Goal: Task Accomplishment & Management: Manage account settings

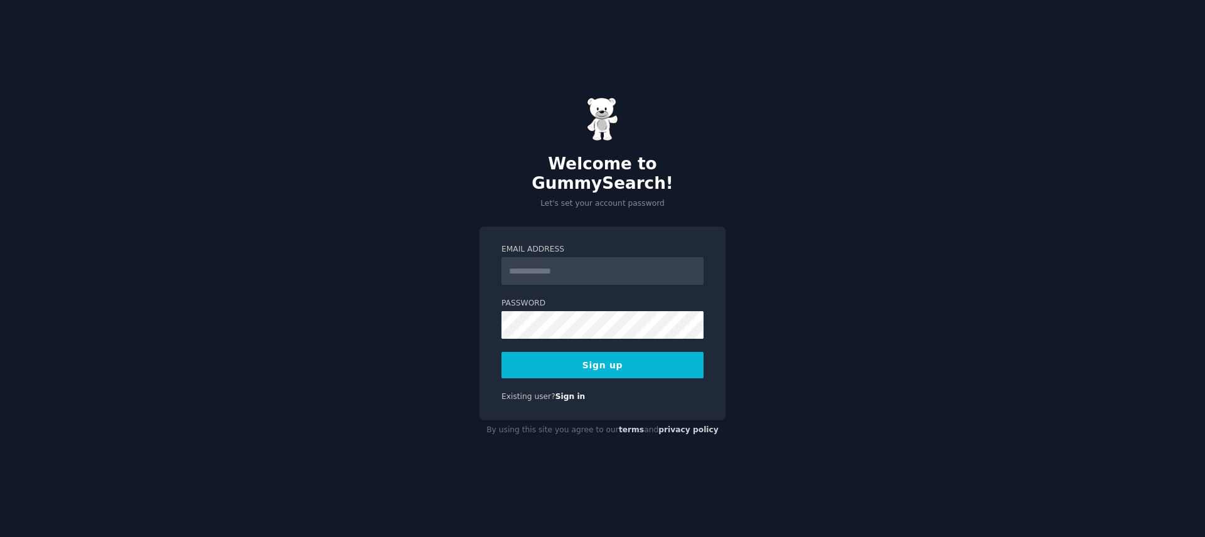
drag, startPoint x: 816, startPoint y: 209, endPoint x: 805, endPoint y: 210, distance: 11.4
click at [816, 209] on div "Welcome to GummySearch! Let's set your account password Email Address Password …" at bounding box center [602, 268] width 1205 height 537
click at [592, 270] on input "Email Address" at bounding box center [602, 271] width 202 height 28
type input "**********"
click at [635, 352] on button "Sign up" at bounding box center [602, 365] width 202 height 26
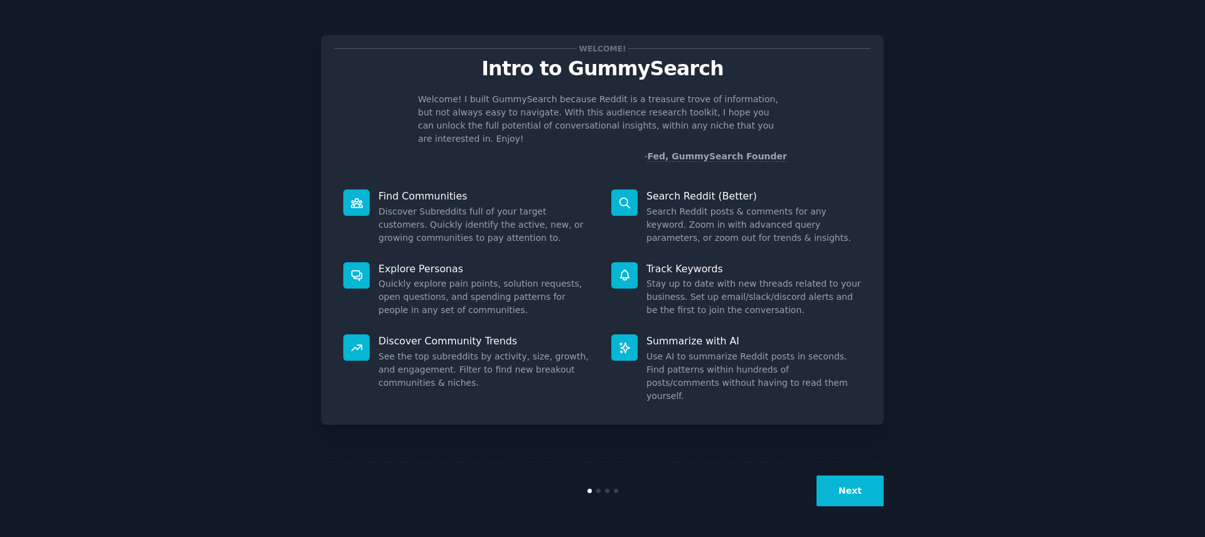
click at [843, 482] on button "Next" at bounding box center [849, 491] width 67 height 31
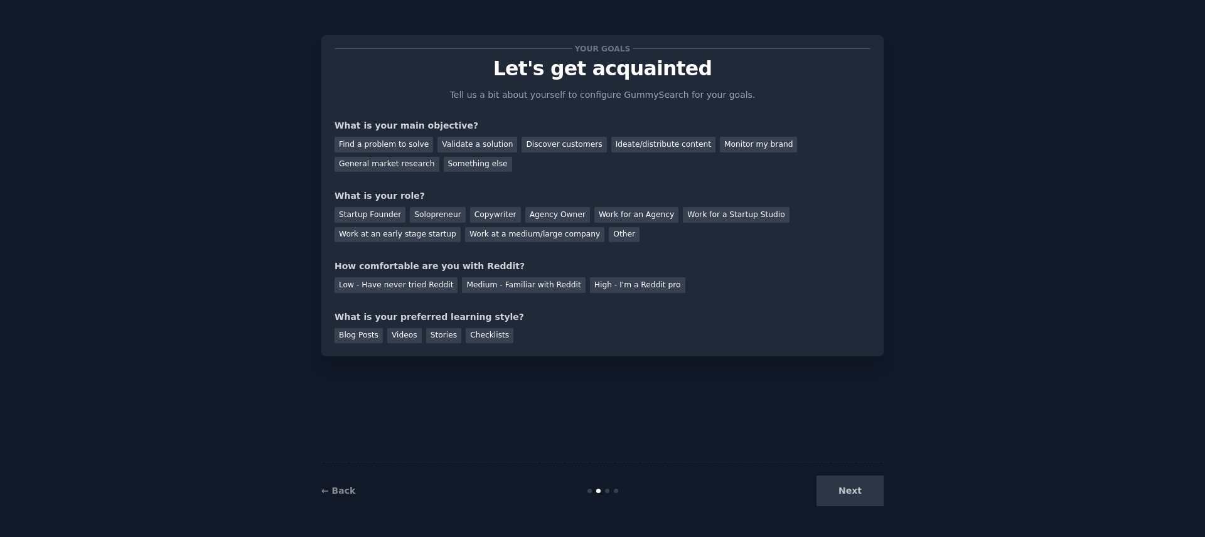
click at [845, 484] on div "Next" at bounding box center [790, 491] width 188 height 31
drag, startPoint x: 845, startPoint y: 486, endPoint x: 822, endPoint y: 489, distance: 22.9
click at [845, 486] on div "Next" at bounding box center [790, 491] width 188 height 31
click at [870, 496] on div "Next" at bounding box center [790, 491] width 188 height 31
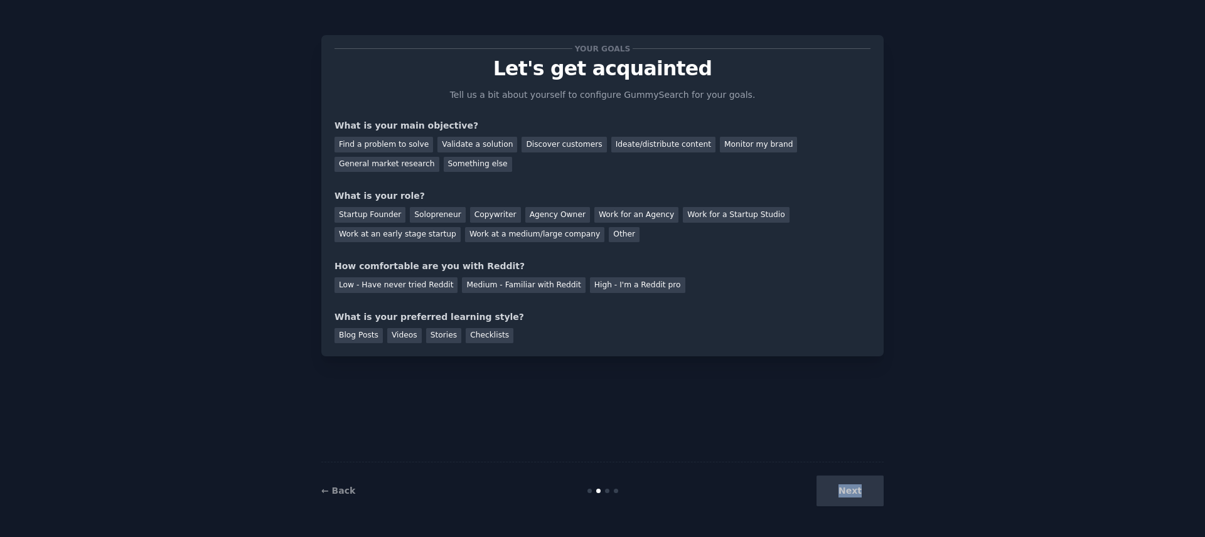
click at [870, 496] on div "Next" at bounding box center [790, 491] width 188 height 31
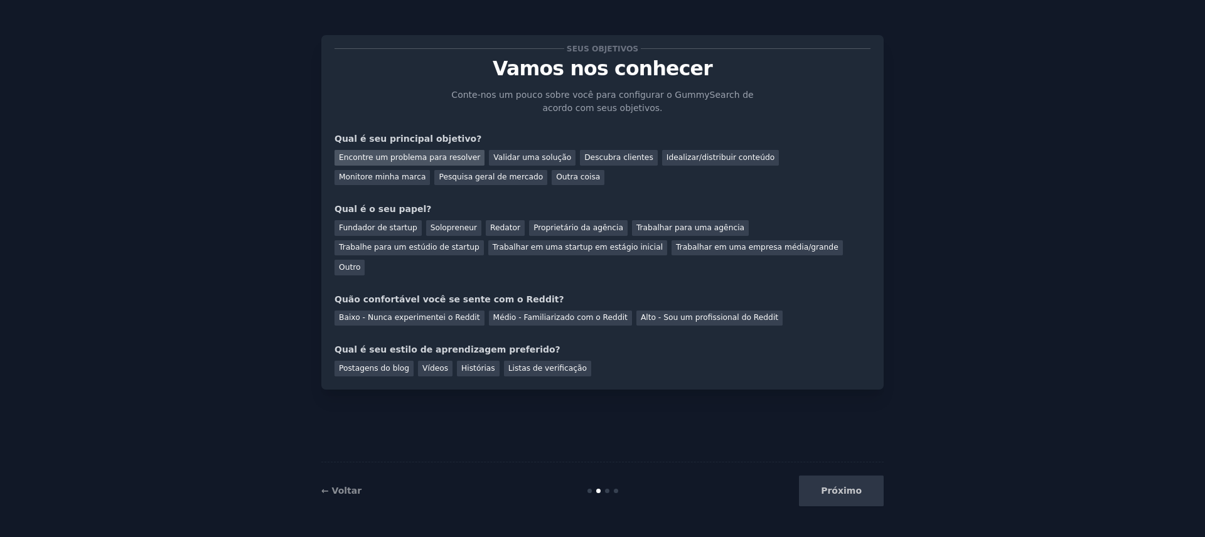
click at [432, 157] on font "Encontre um problema para resolver" at bounding box center [409, 157] width 141 height 9
click at [697, 157] on font "Idealizar/distribuir conteúdo" at bounding box center [720, 157] width 108 height 9
drag, startPoint x: 804, startPoint y: 161, endPoint x: 583, endPoint y: 173, distance: 221.2
click at [425, 173] on font "Monitore minha marca" at bounding box center [382, 177] width 87 height 9
drag, startPoint x: 404, startPoint y: 180, endPoint x: 424, endPoint y: 180, distance: 20.1
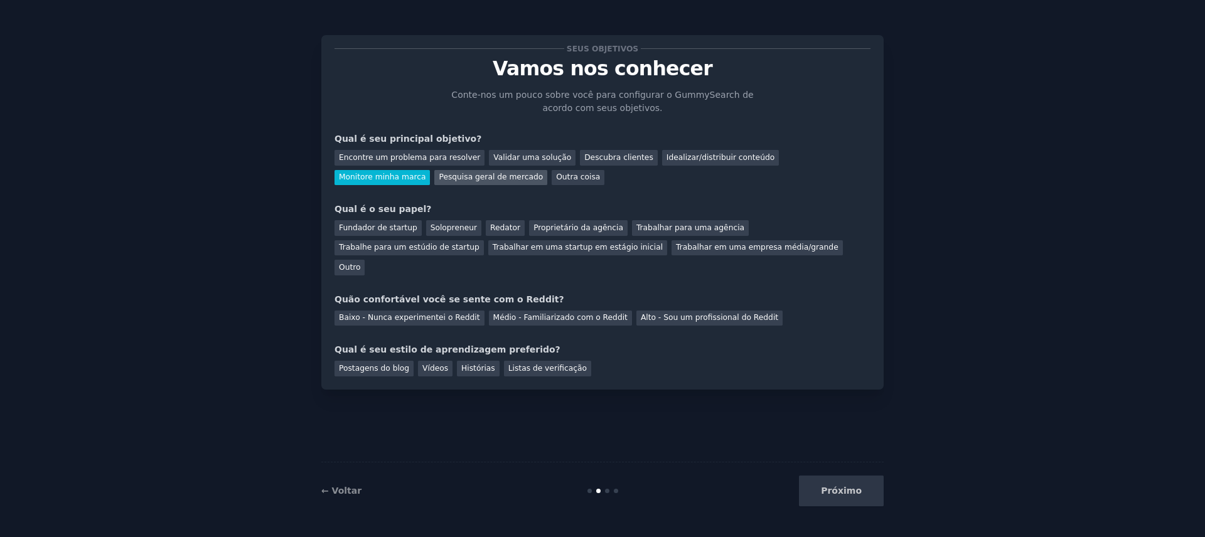
click at [439, 180] on font "Pesquisa geral de mercado" at bounding box center [491, 177] width 104 height 9
click at [556, 178] on font "Outra coisa" at bounding box center [578, 177] width 44 height 9
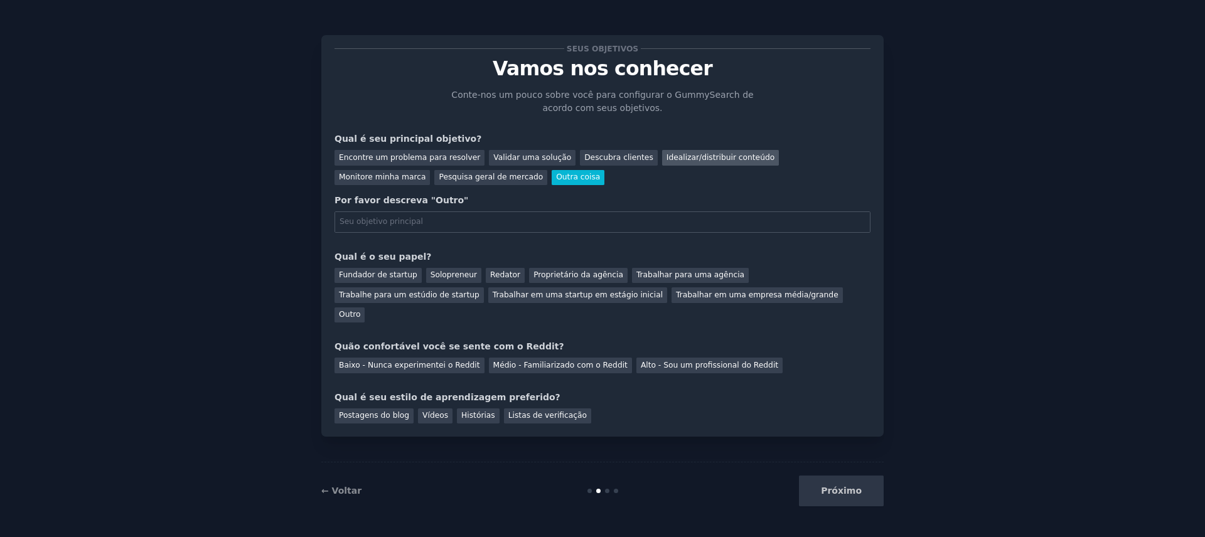
click at [727, 161] on font "Idealizar/distribuir conteúdo" at bounding box center [720, 157] width 108 height 9
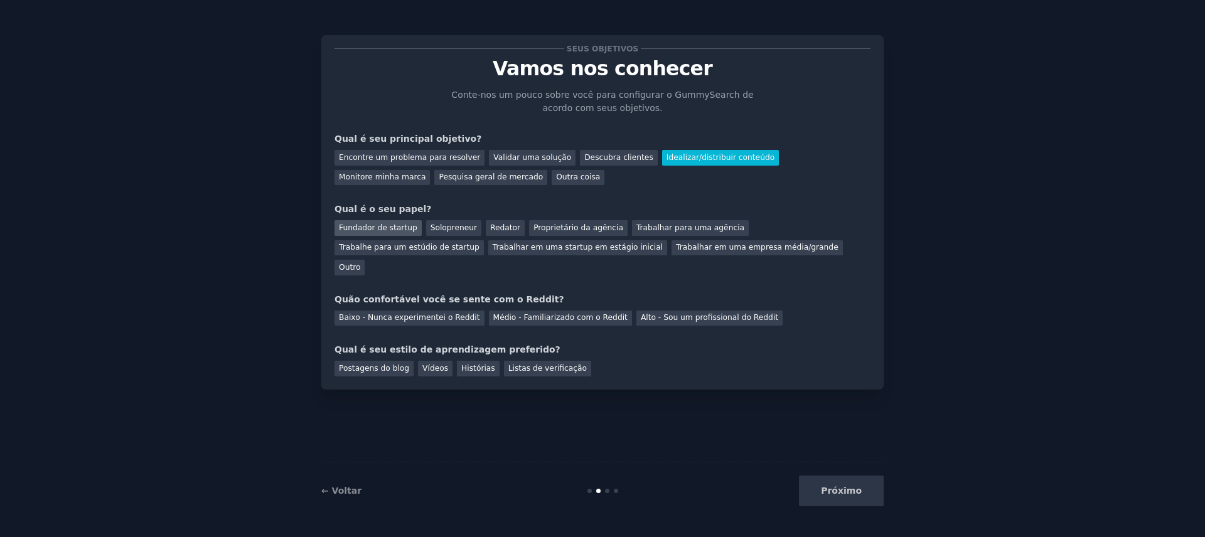
click at [366, 226] on font "Fundador de startup" at bounding box center [378, 227] width 78 height 9
click at [588, 222] on div "Proprietário da agência" at bounding box center [578, 228] width 98 height 16
click at [392, 227] on font "Fundador de startup" at bounding box center [378, 227] width 78 height 9
click at [578, 313] on font "Médio - Familiarizado com o Reddit" at bounding box center [560, 317] width 134 height 9
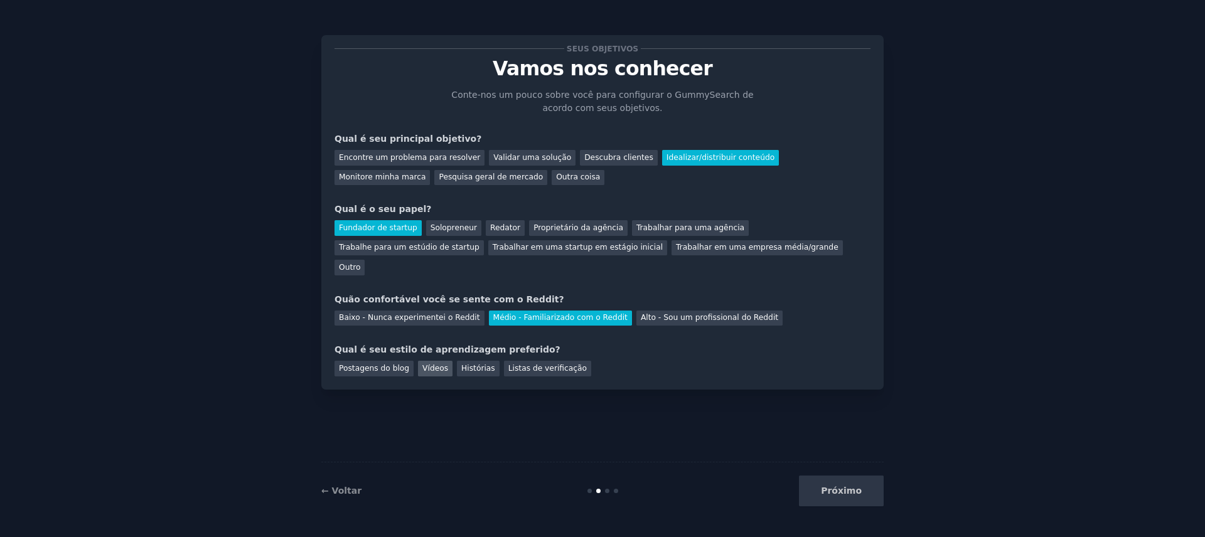
drag, startPoint x: 393, startPoint y: 346, endPoint x: 431, endPoint y: 355, distance: 39.4
click at [392, 364] on font "Postagens do blog" at bounding box center [374, 368] width 70 height 9
drag, startPoint x: 831, startPoint y: 489, endPoint x: 838, endPoint y: 481, distance: 10.7
click at [831, 489] on font "Próximo" at bounding box center [841, 491] width 41 height 10
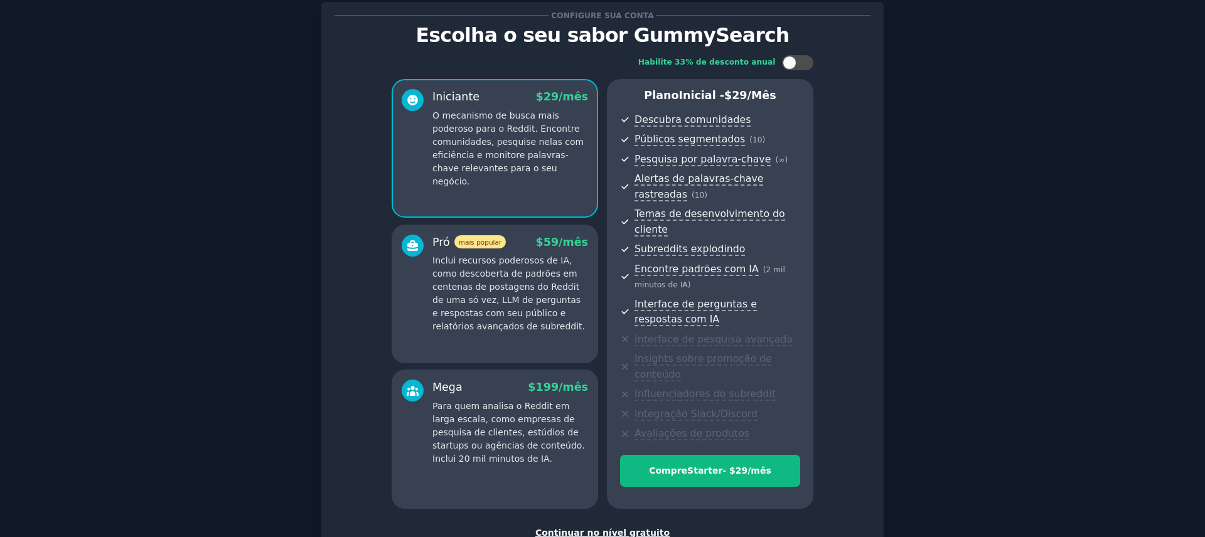
scroll to position [124, 0]
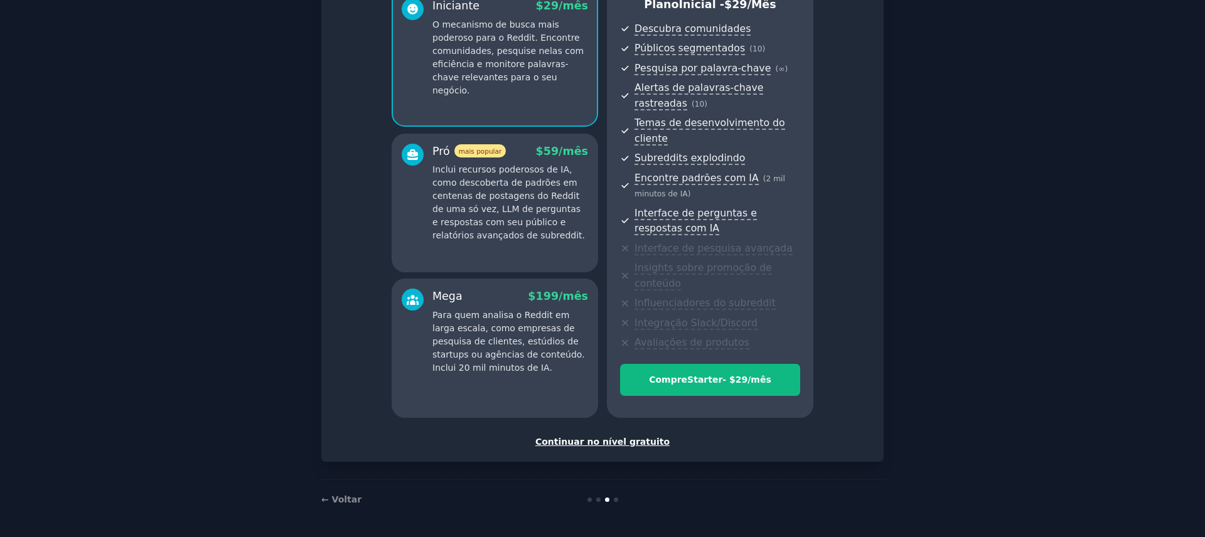
click at [610, 443] on font "Continuar no nível gratuito" at bounding box center [602, 442] width 134 height 10
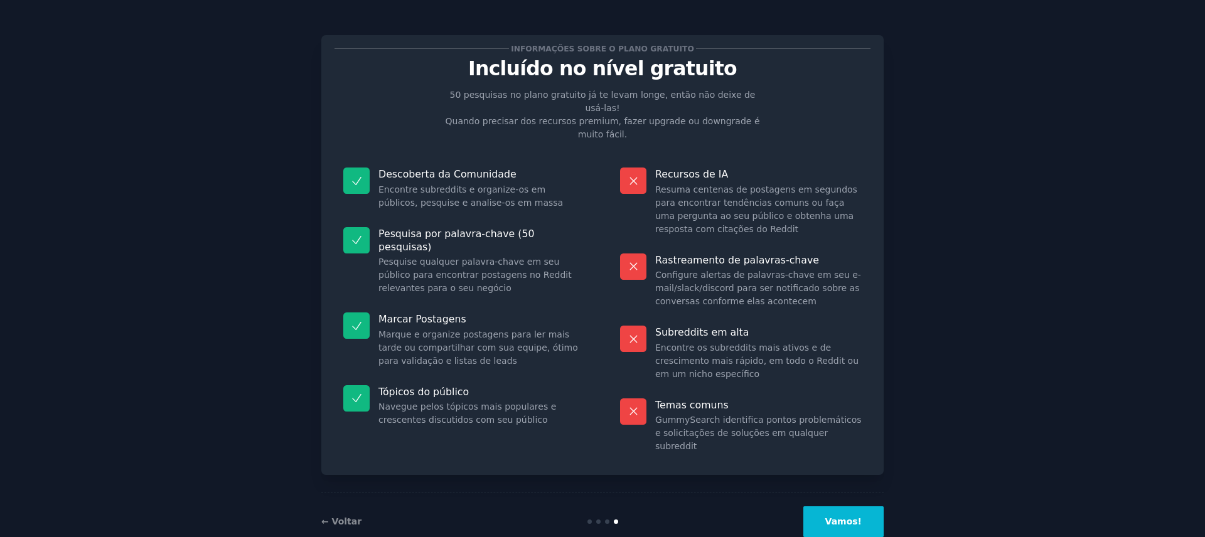
click at [853, 516] on font "Vamos!" at bounding box center [843, 521] width 36 height 10
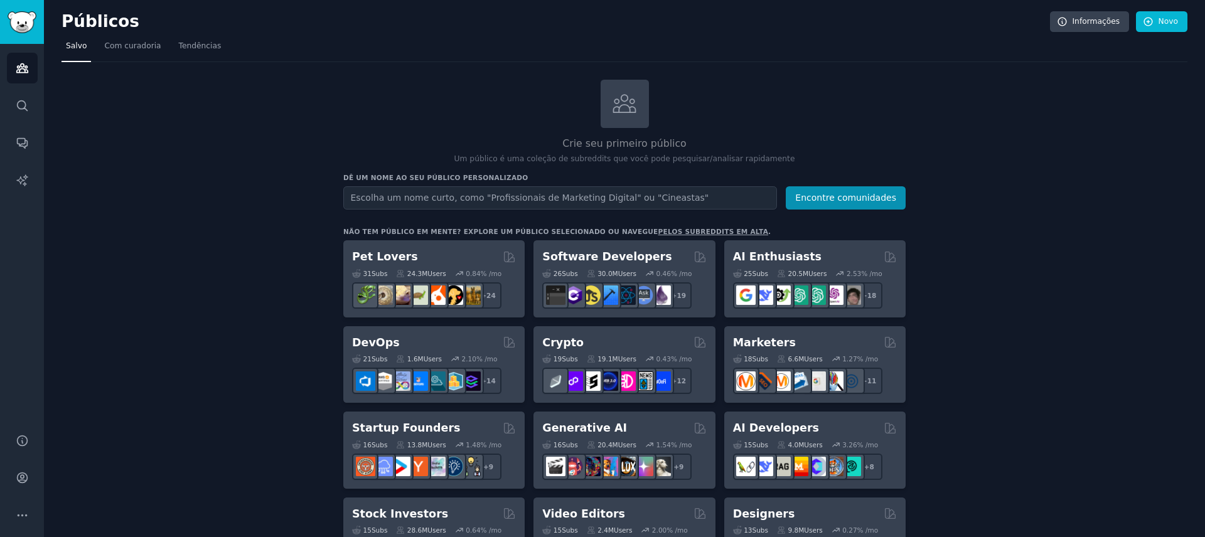
click at [472, 198] on input "text" at bounding box center [560, 197] width 434 height 23
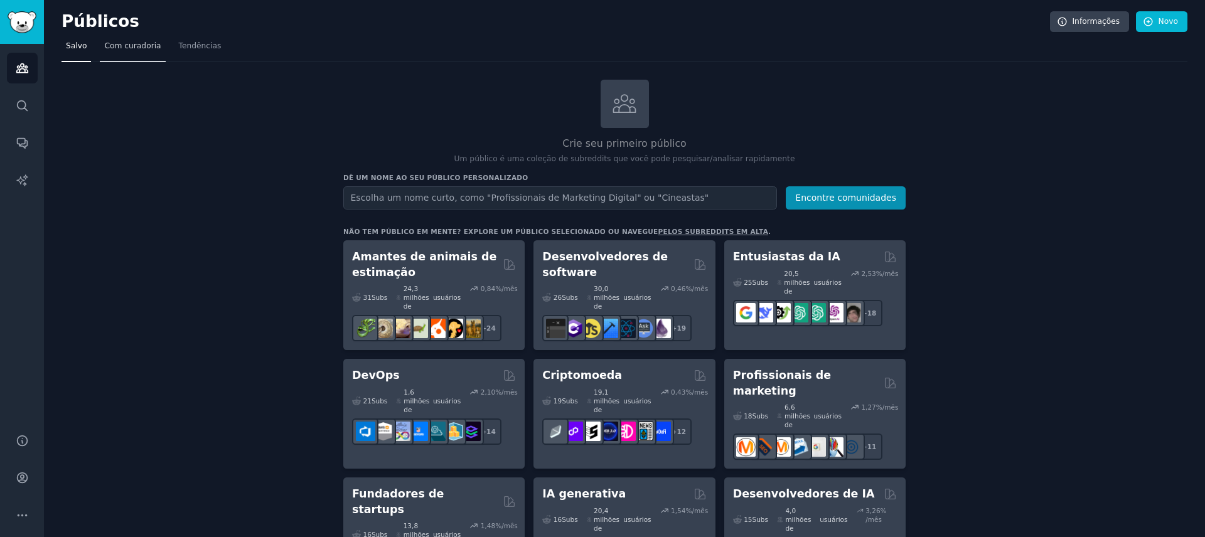
click at [144, 46] on font "Com curadoria" at bounding box center [132, 45] width 56 height 9
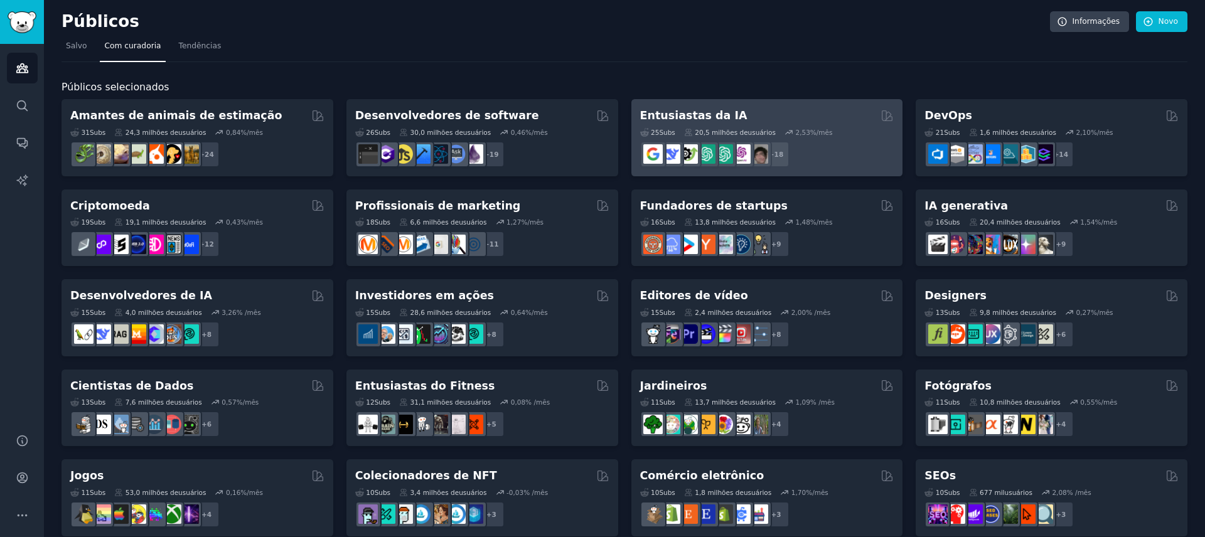
click at [777, 115] on div "Entusiastas da IA" at bounding box center [767, 116] width 254 height 16
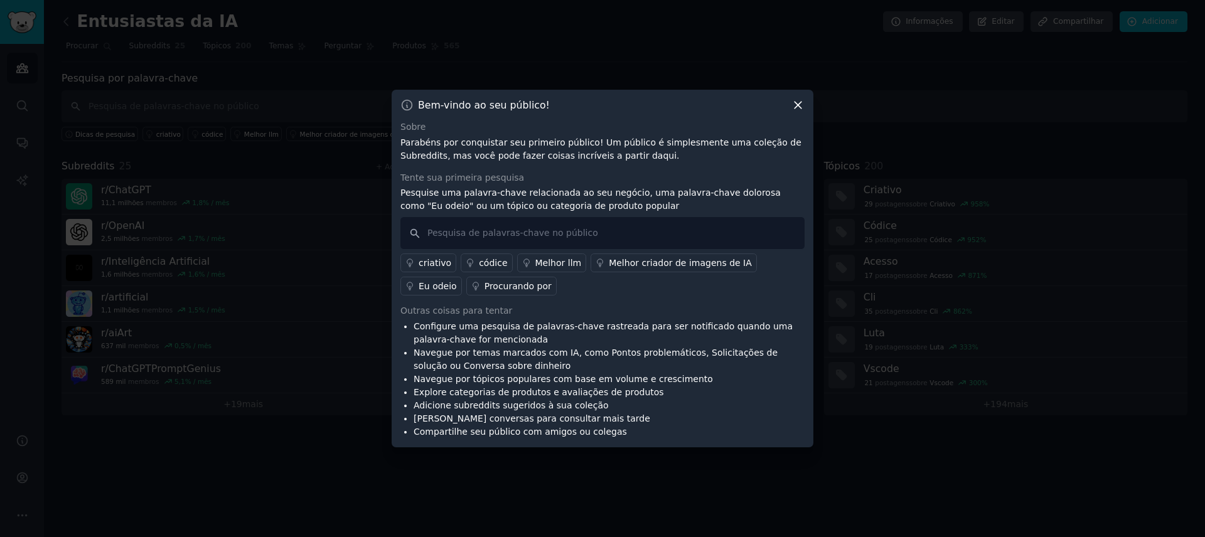
click at [797, 110] on icon at bounding box center [797, 104] width 13 height 13
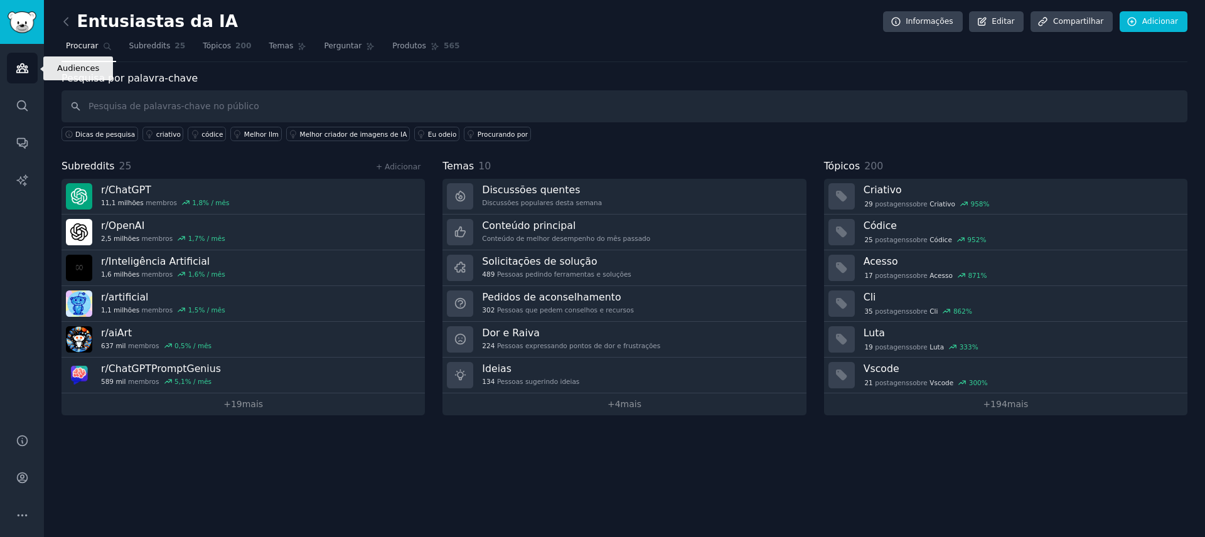
click at [26, 76] on link "Públicos" at bounding box center [22, 68] width 31 height 31
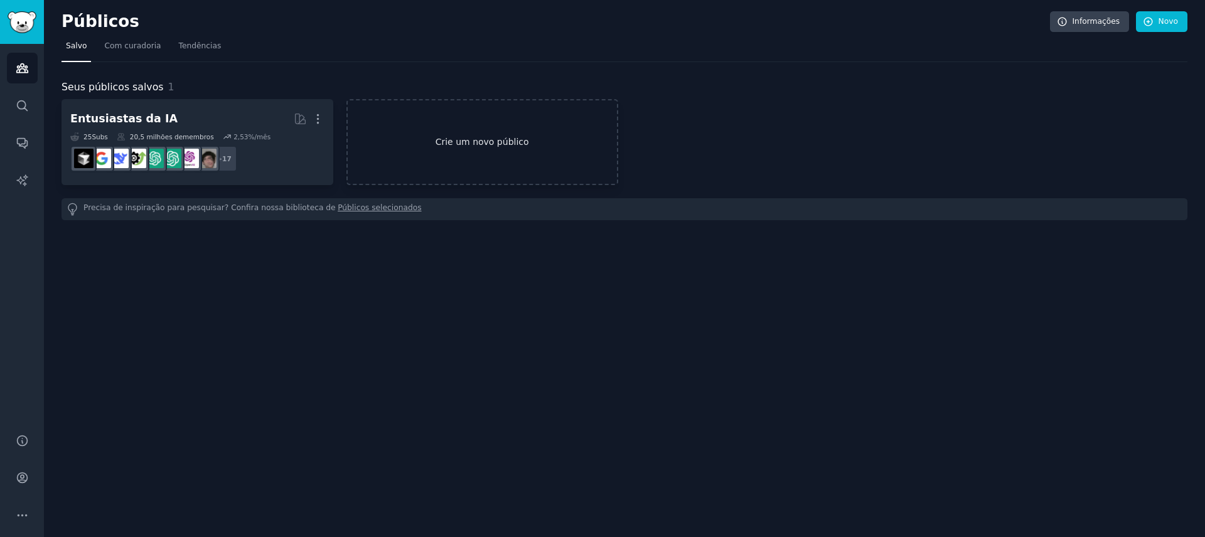
click at [447, 124] on link "Crie um novo público" at bounding box center [482, 142] width 272 height 86
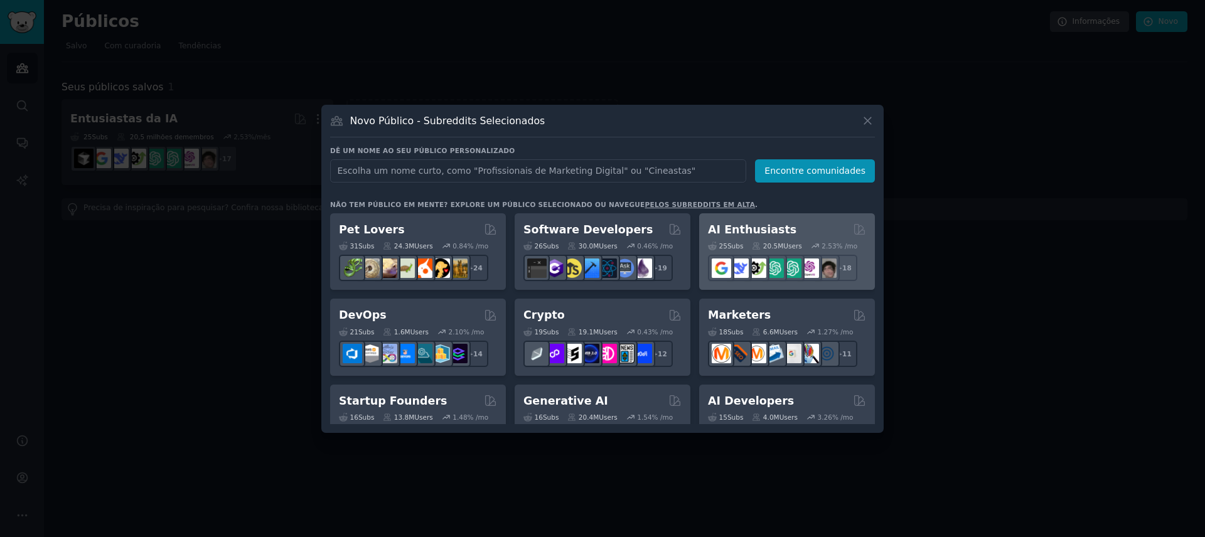
scroll to position [3, 0]
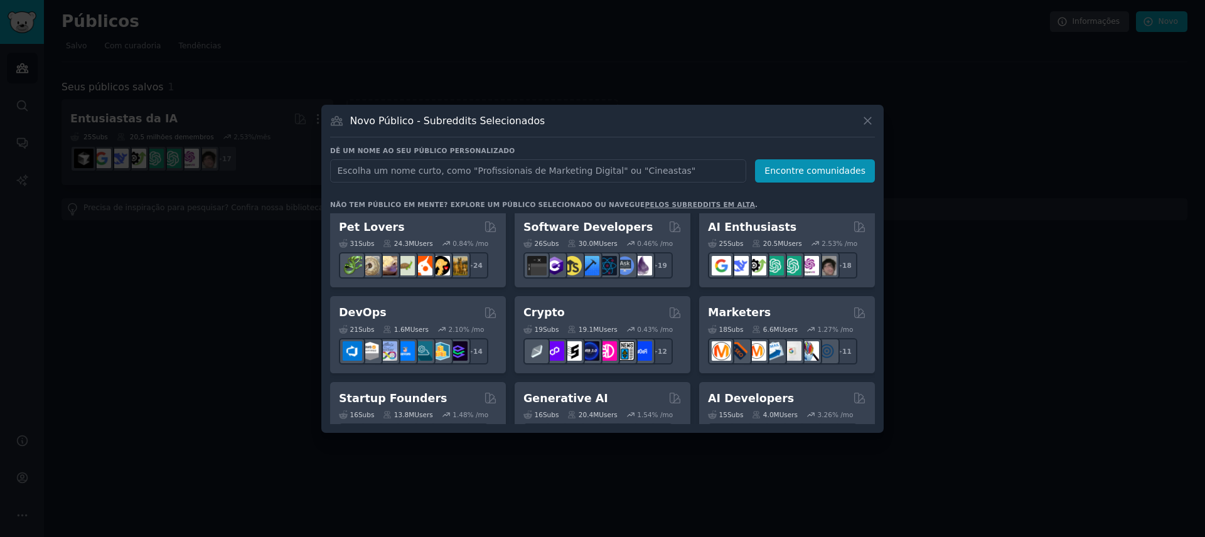
click at [191, 120] on div at bounding box center [602, 268] width 1205 height 537
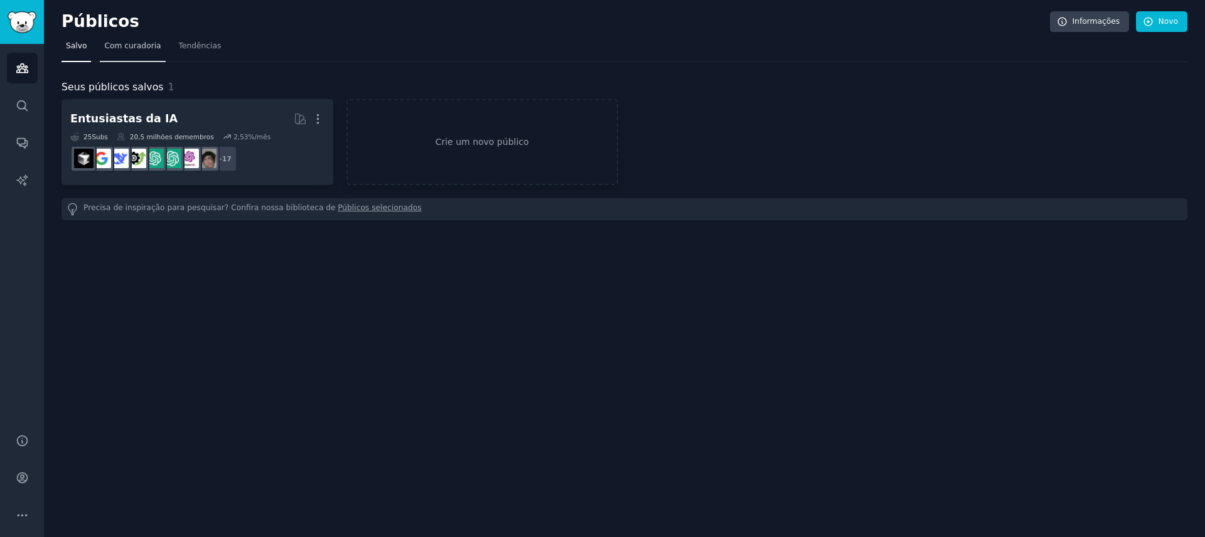
click at [120, 41] on font "Com curadoria" at bounding box center [132, 45] width 56 height 9
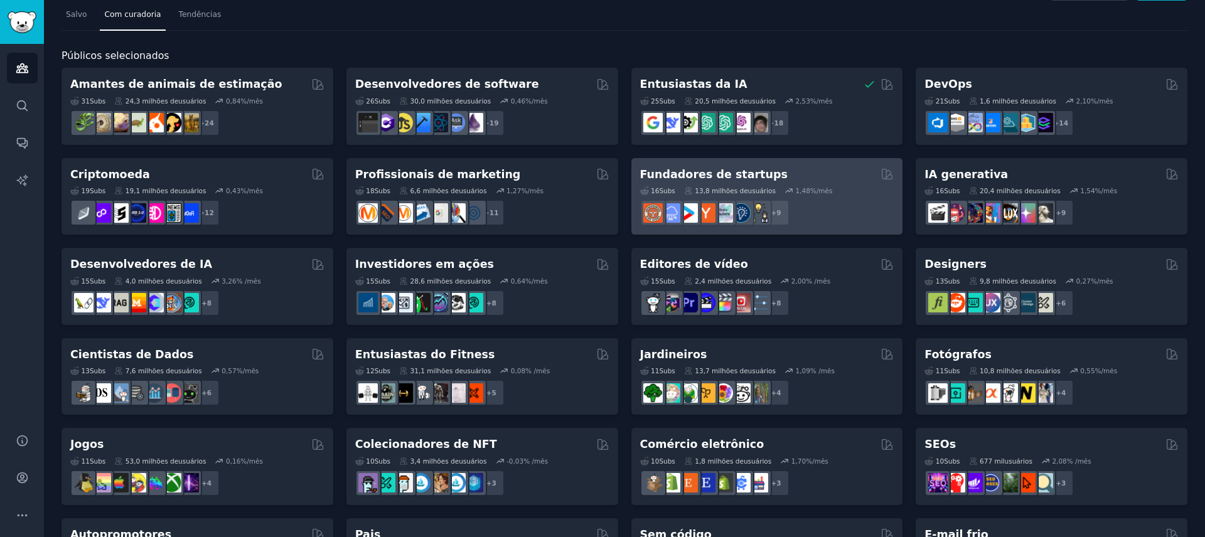
scroll to position [38, 0]
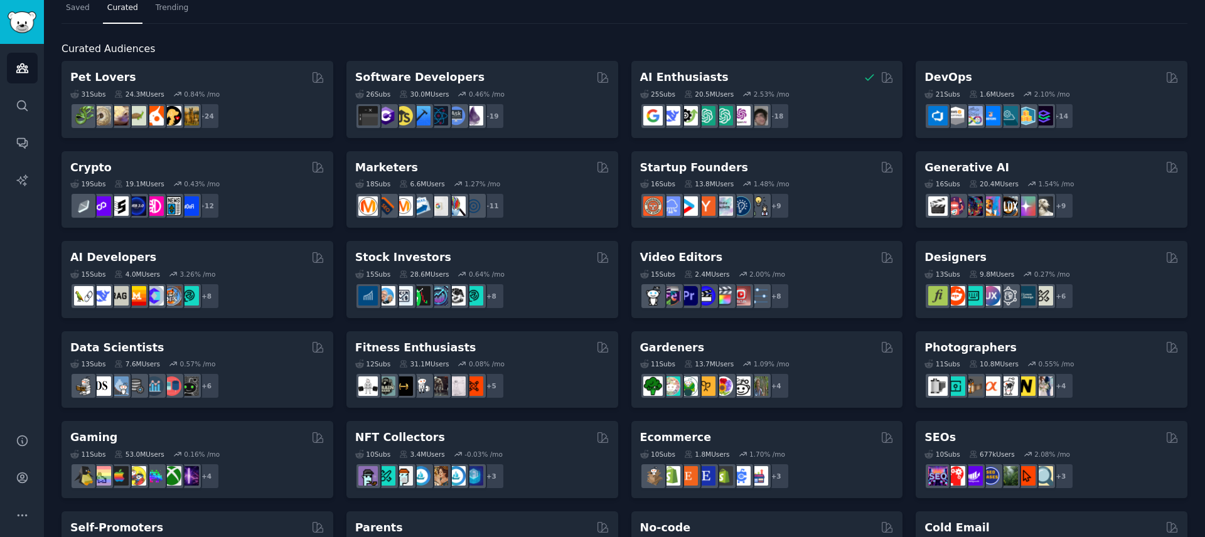
click at [430, 40] on div "Curated Audiences Pet Lovers 31 Sub s 24.3M Users 0.84 % /mo + 24 Software Deve…" at bounding box center [624, 486] width 1126 height 925
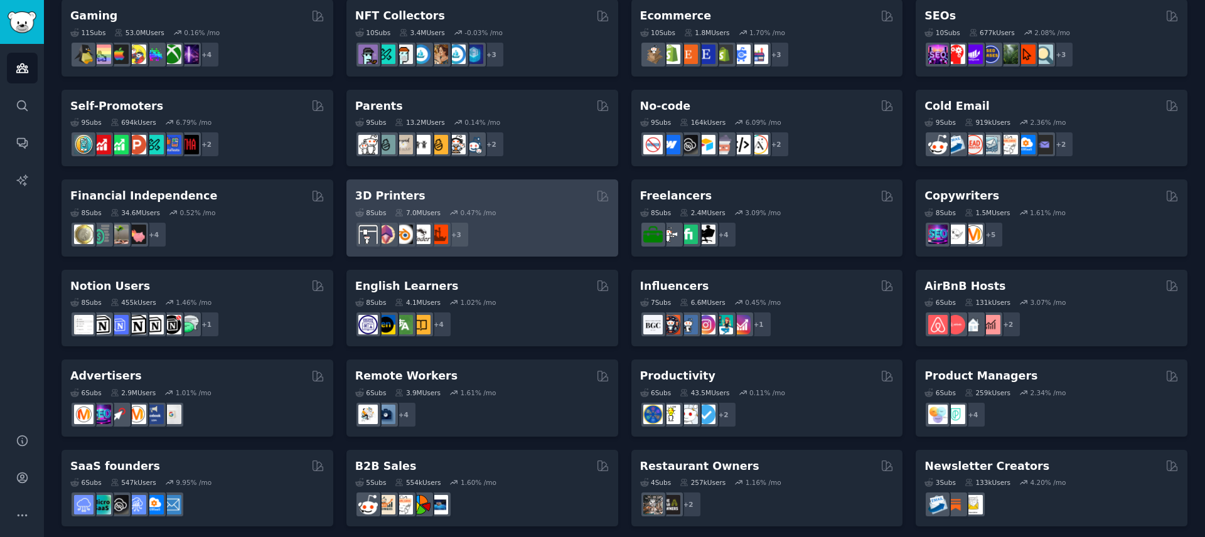
scroll to position [467, 0]
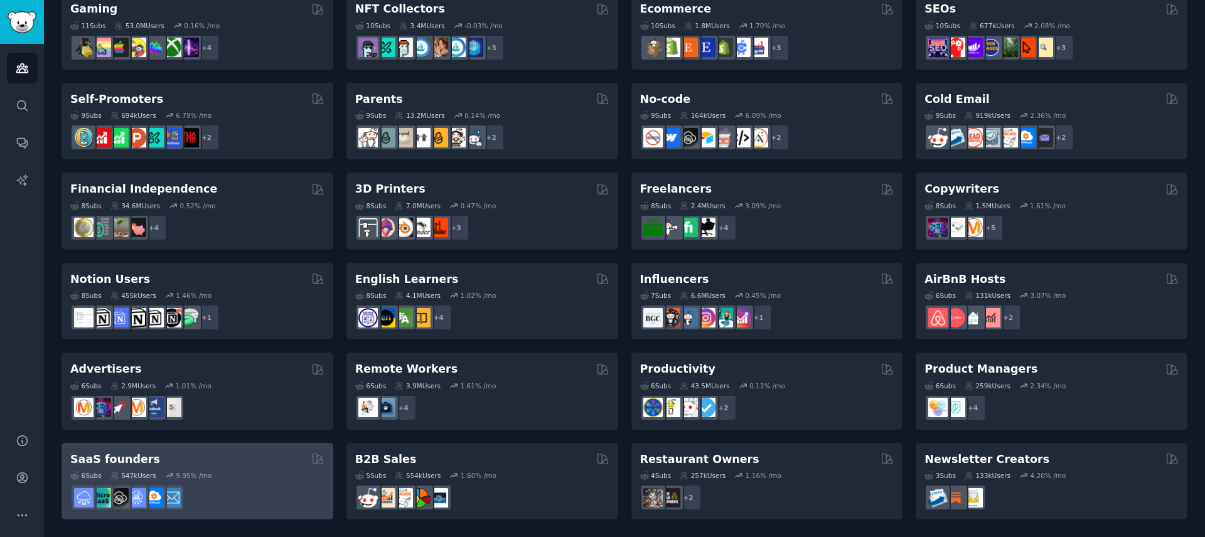
click at [234, 492] on div at bounding box center [197, 497] width 254 height 26
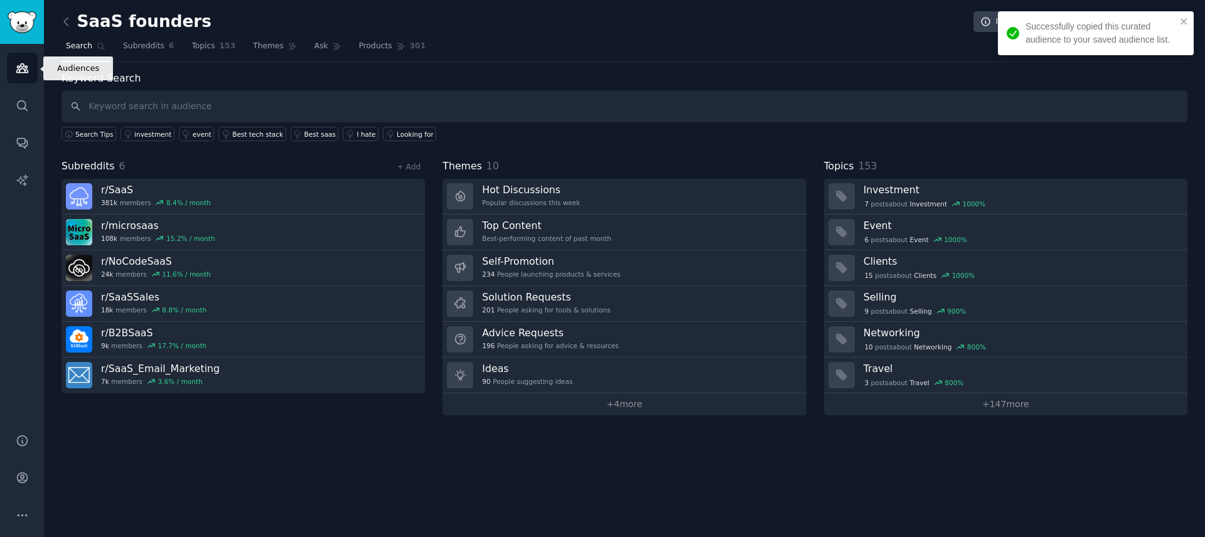
click at [24, 68] on icon "Sidebar" at bounding box center [22, 67] width 13 height 13
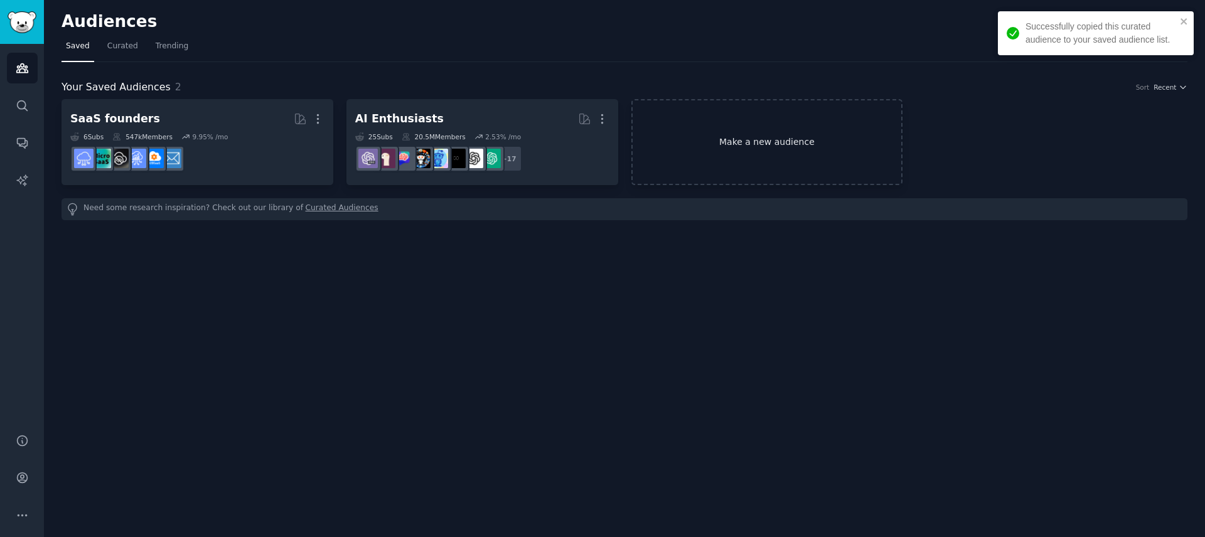
click at [743, 142] on link "Make a new audience" at bounding box center [767, 142] width 272 height 86
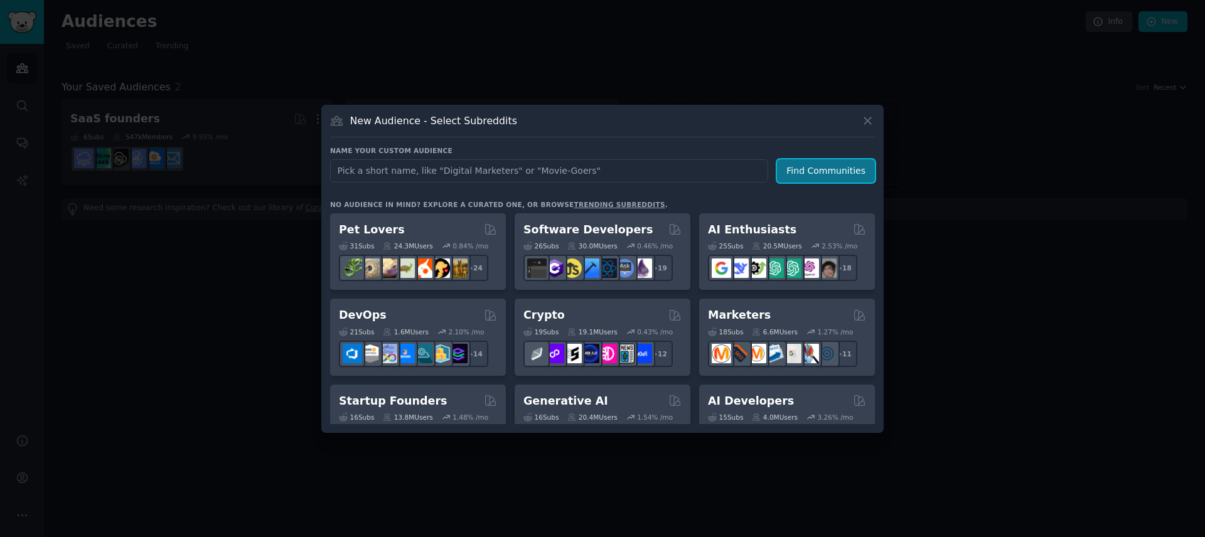
click at [846, 171] on button "Find Communities" at bounding box center [826, 170] width 98 height 23
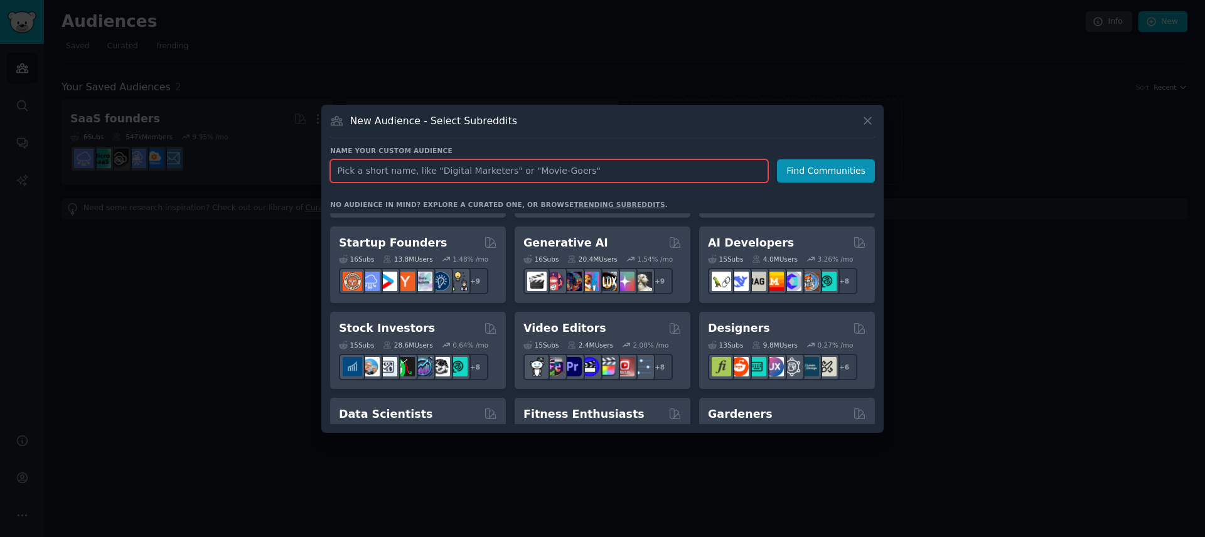
scroll to position [22, 0]
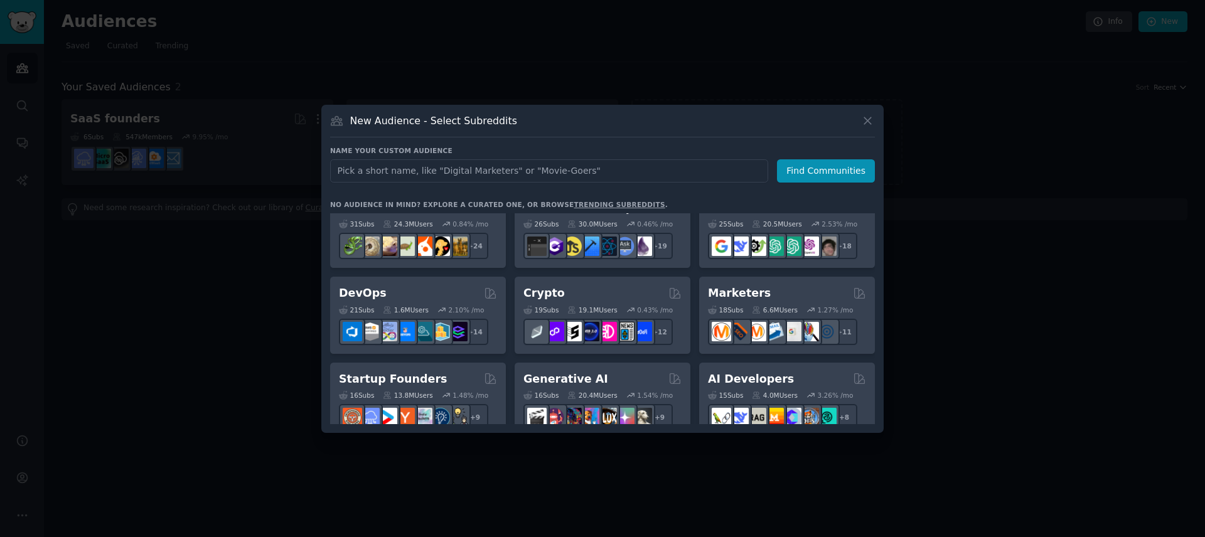
click at [880, 117] on div "New Audience - Select Subreddits Name your custom audience Audience Name Find C…" at bounding box center [602, 269] width 562 height 328
click at [920, 107] on div at bounding box center [602, 268] width 1205 height 537
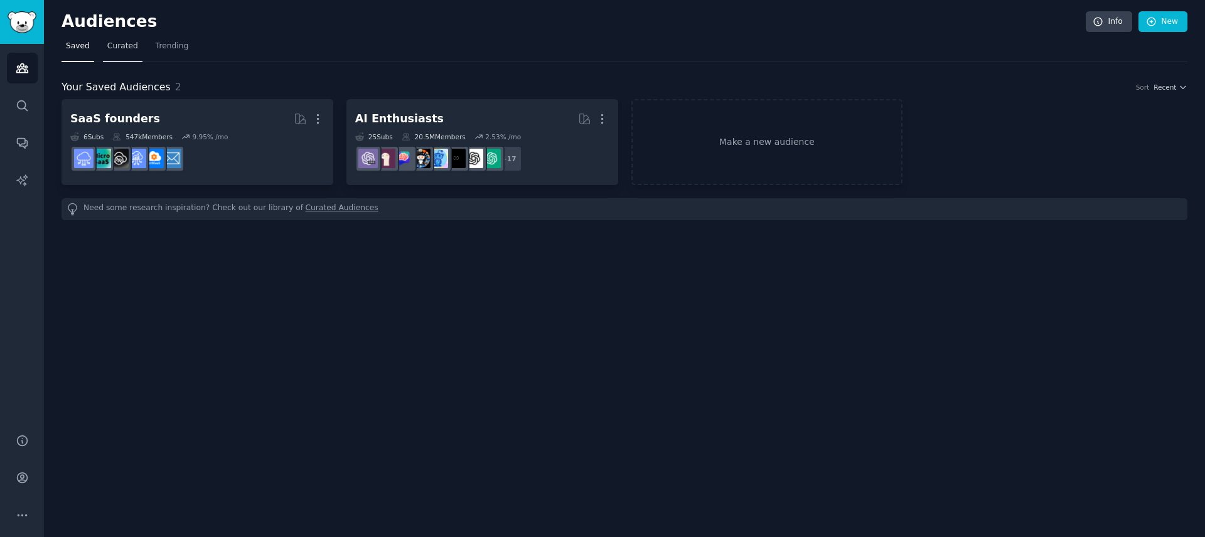
click at [104, 45] on link "Curated" at bounding box center [123, 49] width 40 height 26
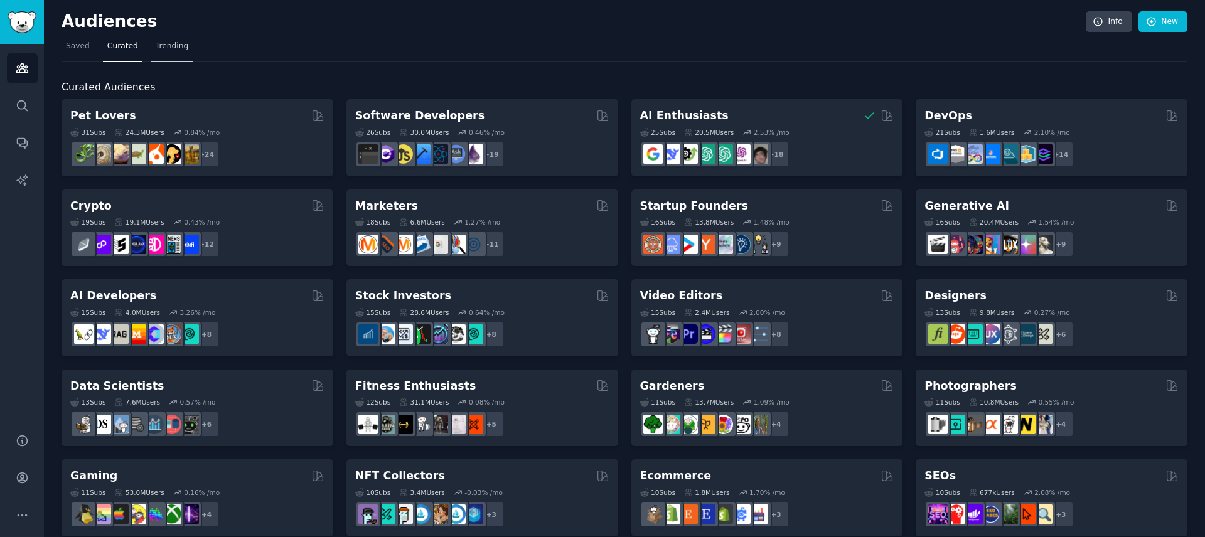
click at [186, 46] on link "Trending" at bounding box center [171, 49] width 41 height 26
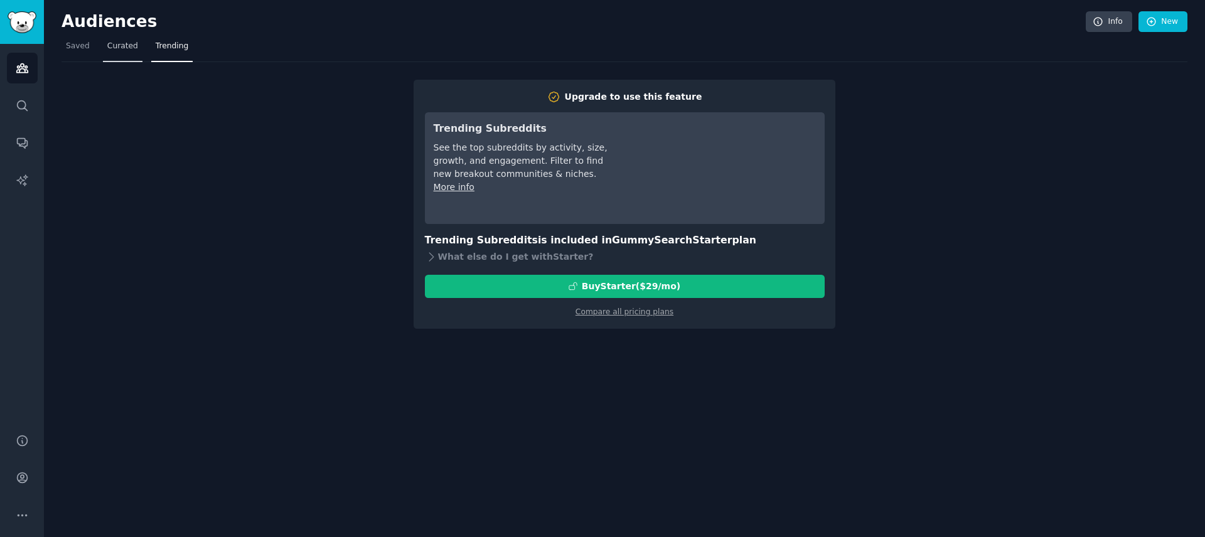
click at [120, 46] on span "Curated" at bounding box center [122, 46] width 31 height 11
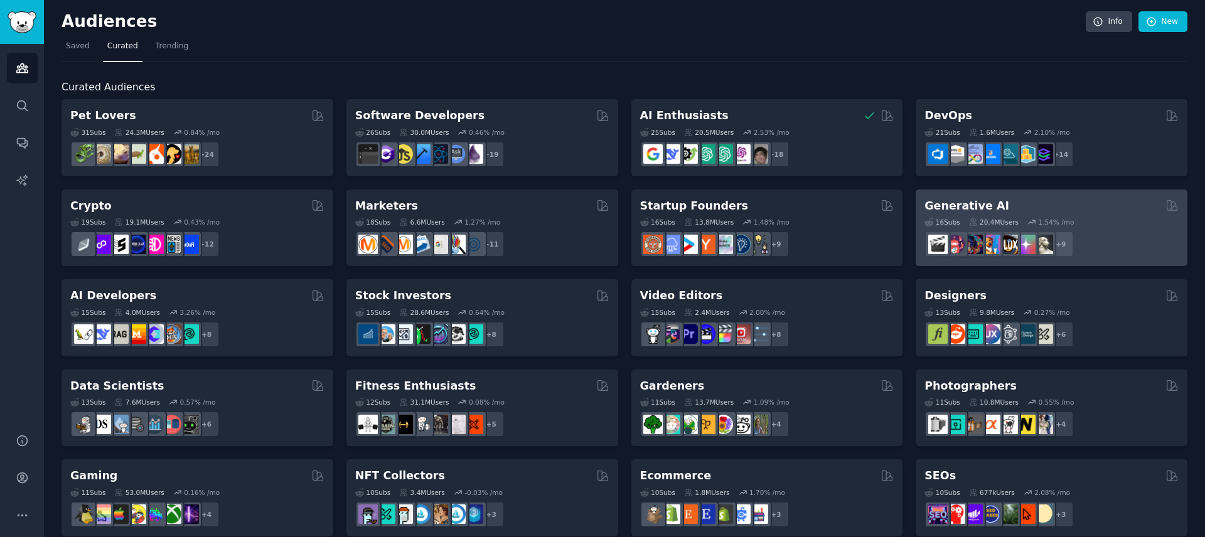
scroll to position [3, 0]
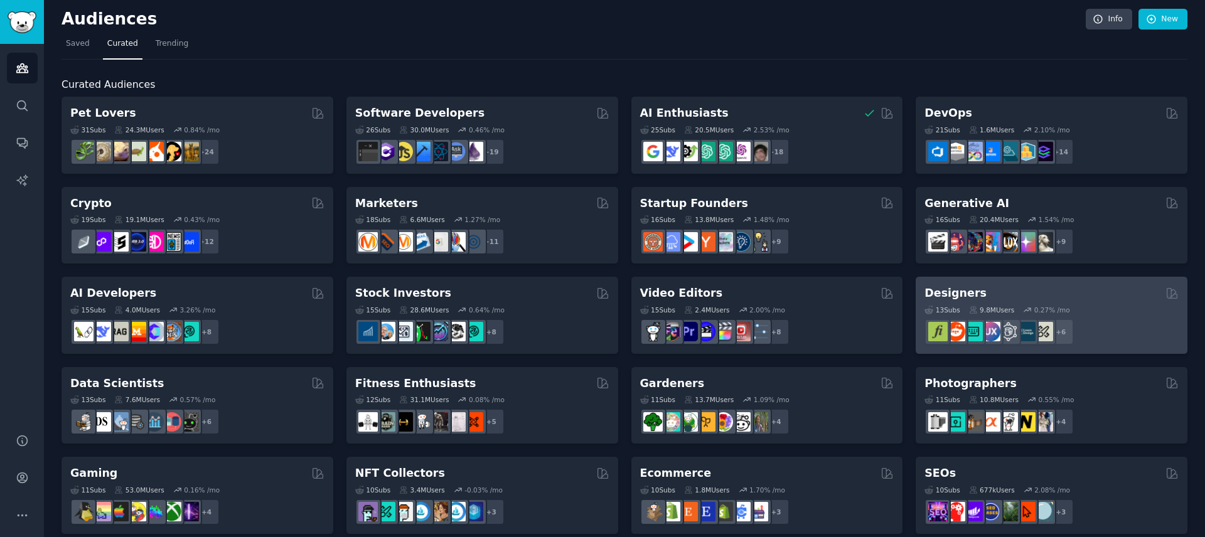
click at [1078, 294] on div "Designers" at bounding box center [1051, 293] width 254 height 16
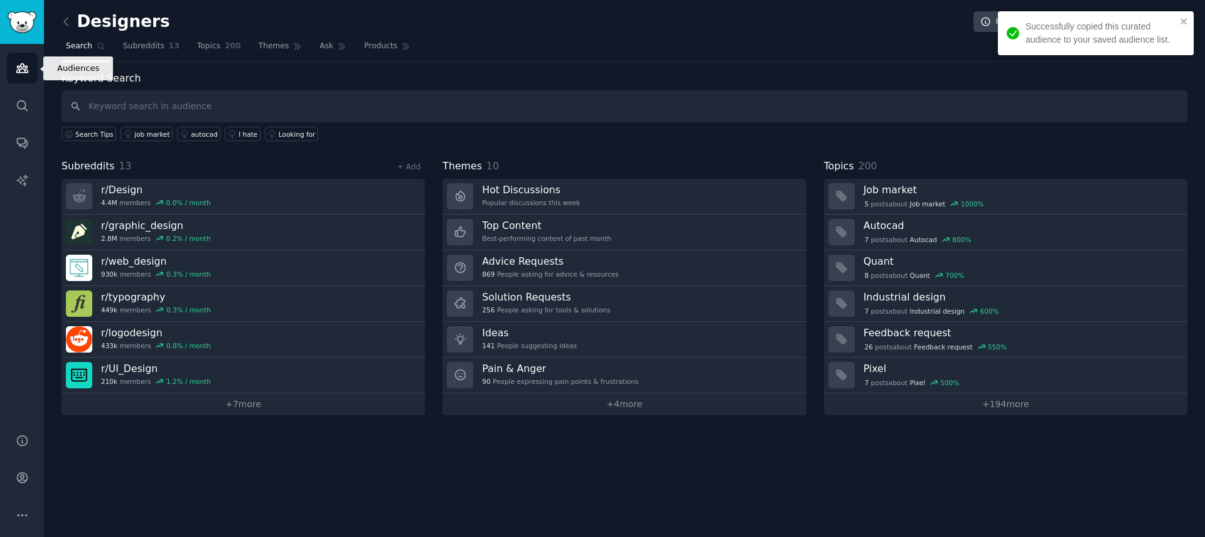
click at [40, 64] on div "Audiences Search Conversations AI Reports" at bounding box center [22, 231] width 44 height 375
click at [28, 64] on icon "Sidebar" at bounding box center [22, 67] width 13 height 13
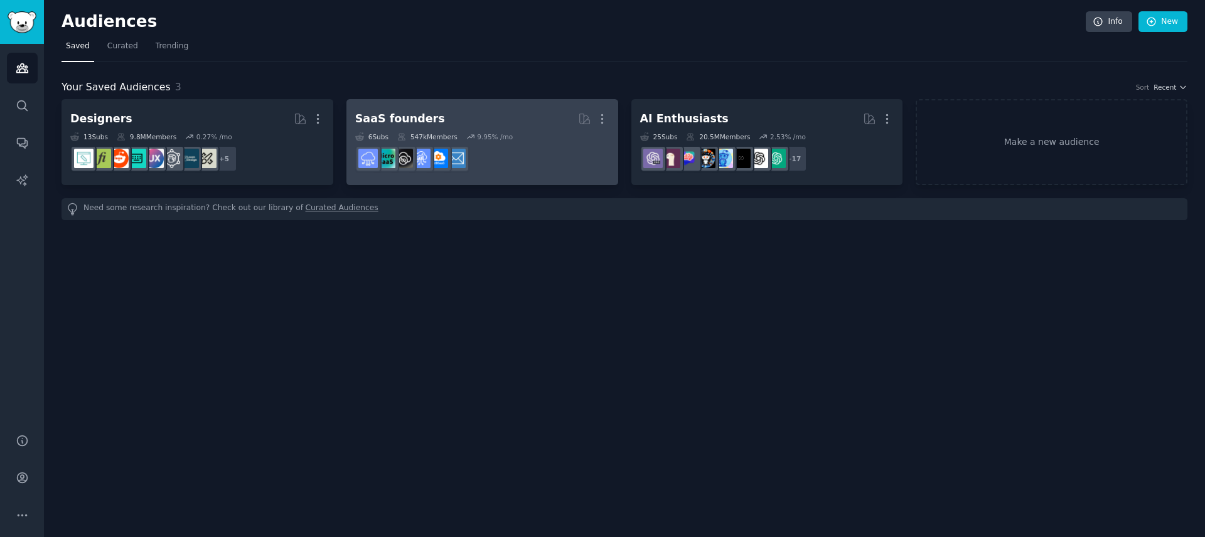
click at [509, 142] on dd "r/SaaS_Email_Marketing" at bounding box center [482, 158] width 254 height 35
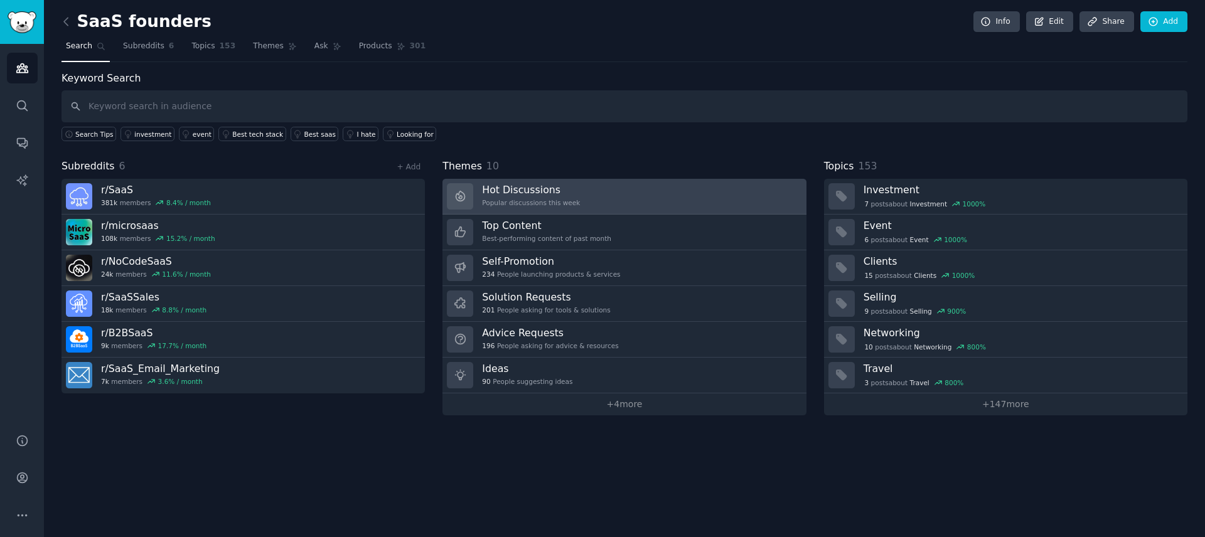
click at [555, 190] on h3 "Hot Discussions" at bounding box center [531, 189] width 98 height 13
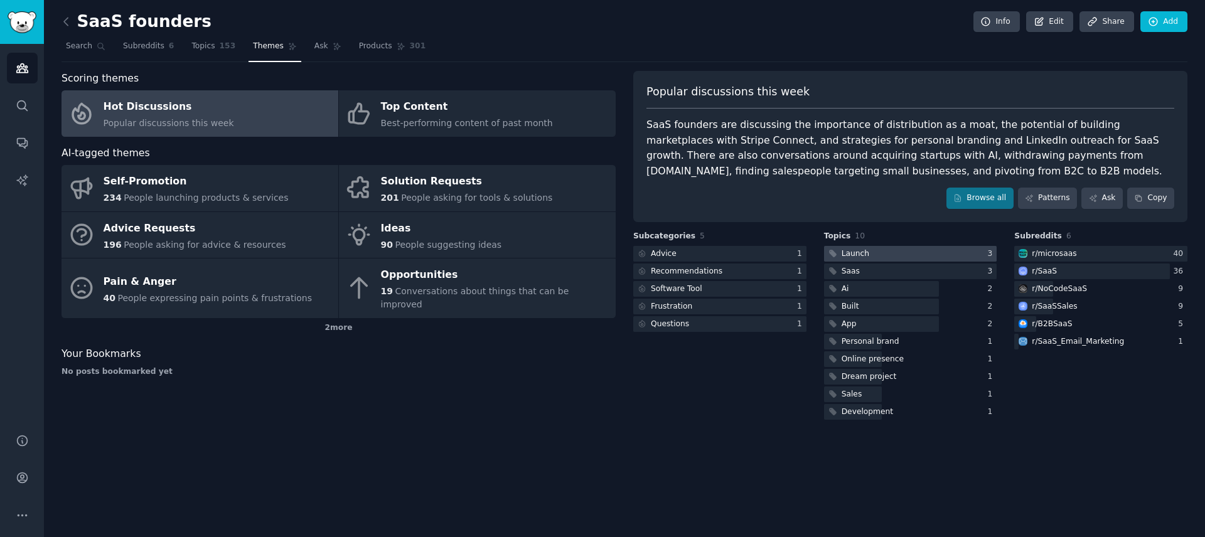
click at [881, 253] on div at bounding box center [910, 254] width 173 height 16
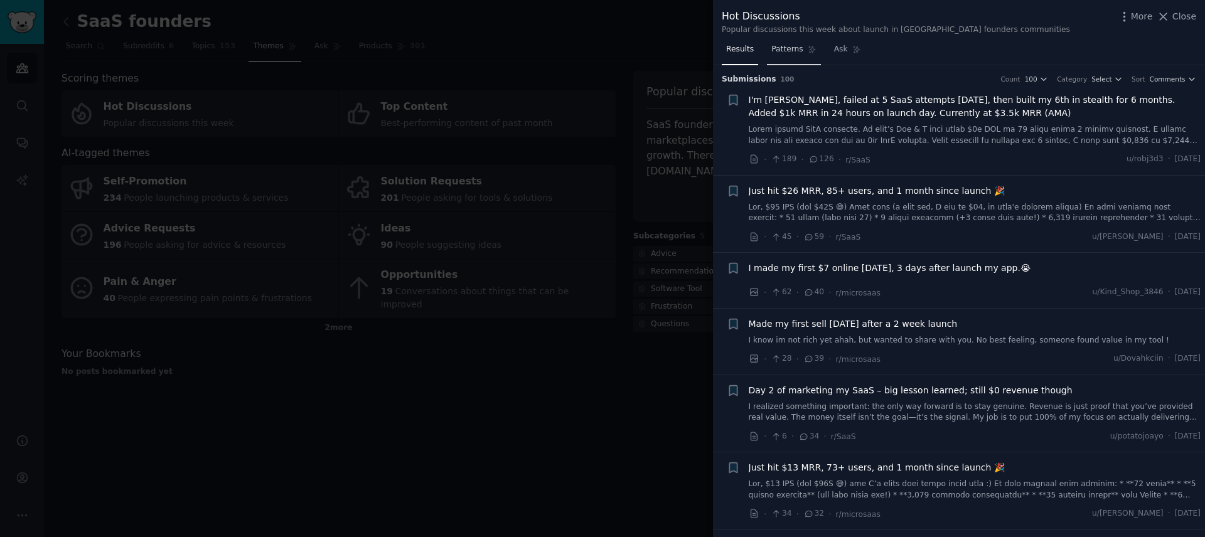
click at [781, 50] on span "Patterns" at bounding box center [786, 49] width 31 height 11
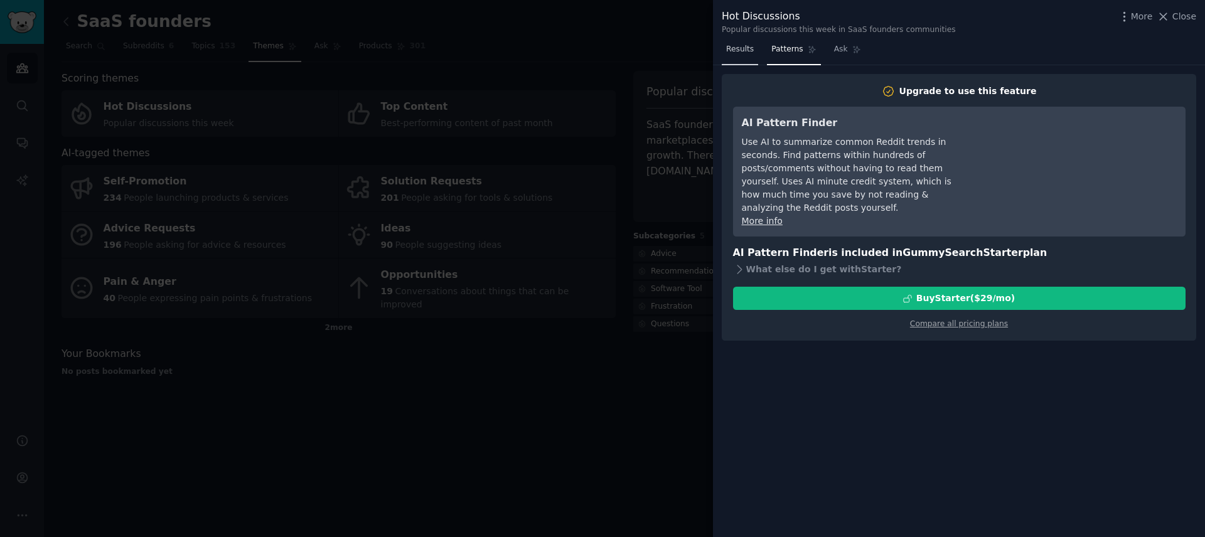
click at [743, 46] on span "Results" at bounding box center [740, 49] width 28 height 11
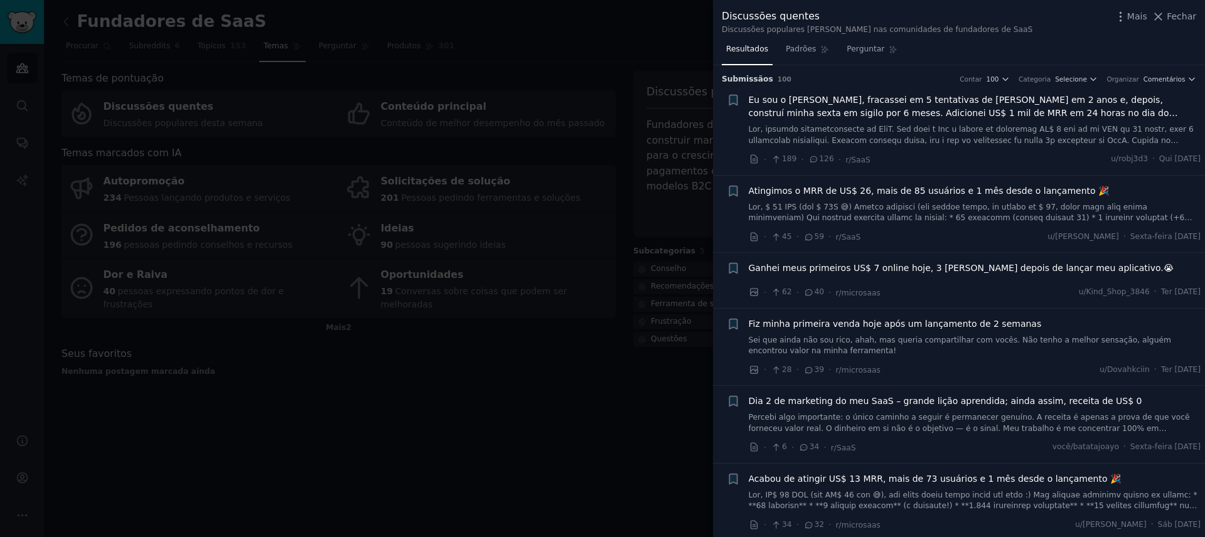
click at [1171, 114] on font "Eu sou o Rob, fracassei em 5 tentativas de SaaS em 2 anos e, depois, construí m…" at bounding box center [962, 113] width 429 height 36
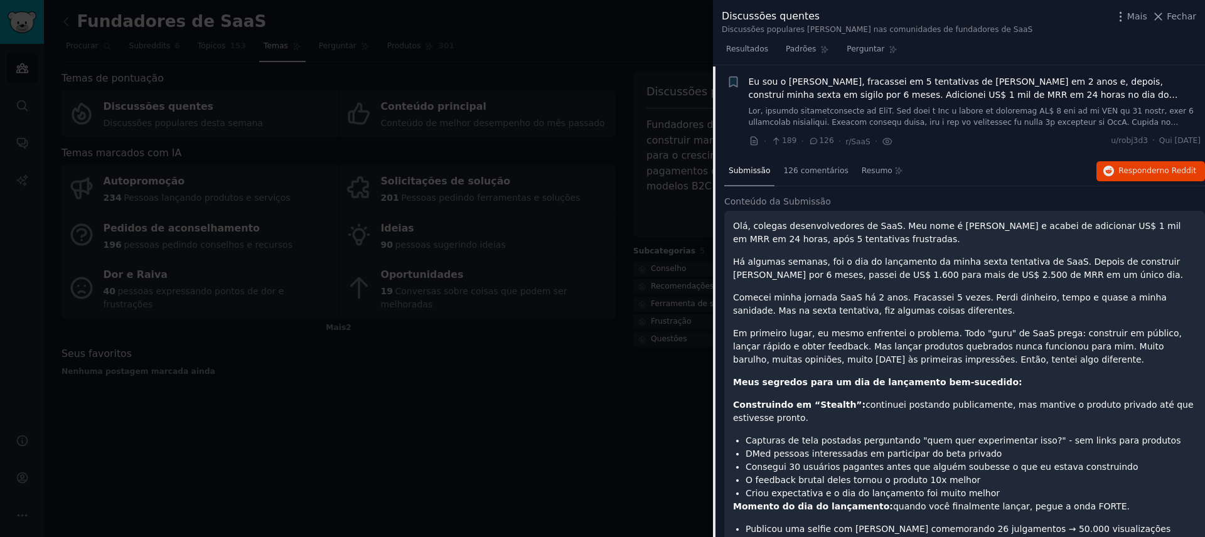
scroll to position [20, 0]
click at [600, 405] on div at bounding box center [602, 268] width 1205 height 537
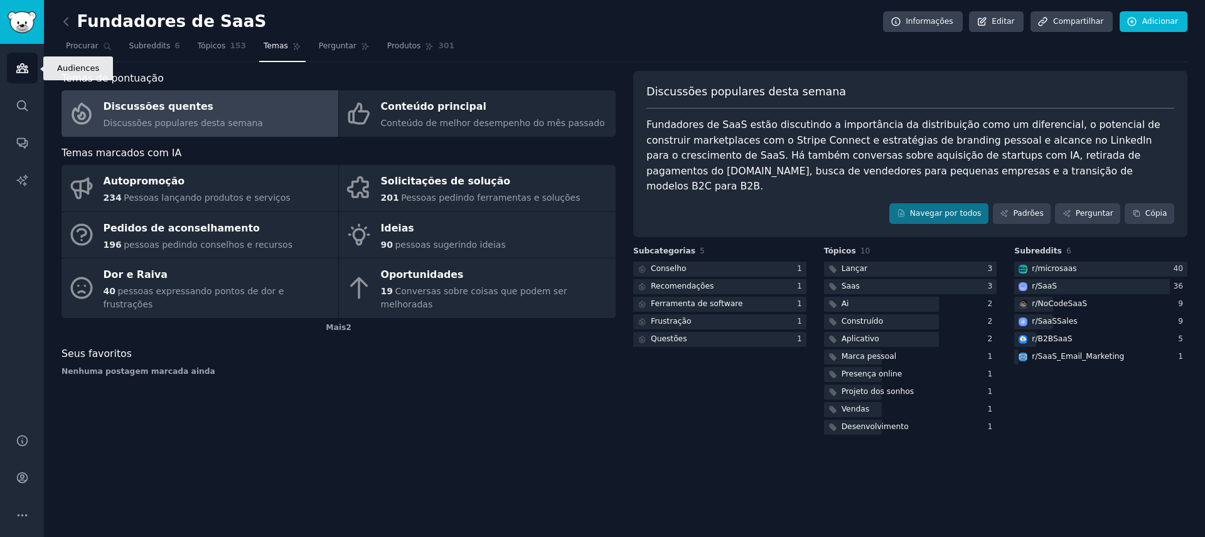
click at [29, 68] on link "Públicos" at bounding box center [22, 68] width 31 height 31
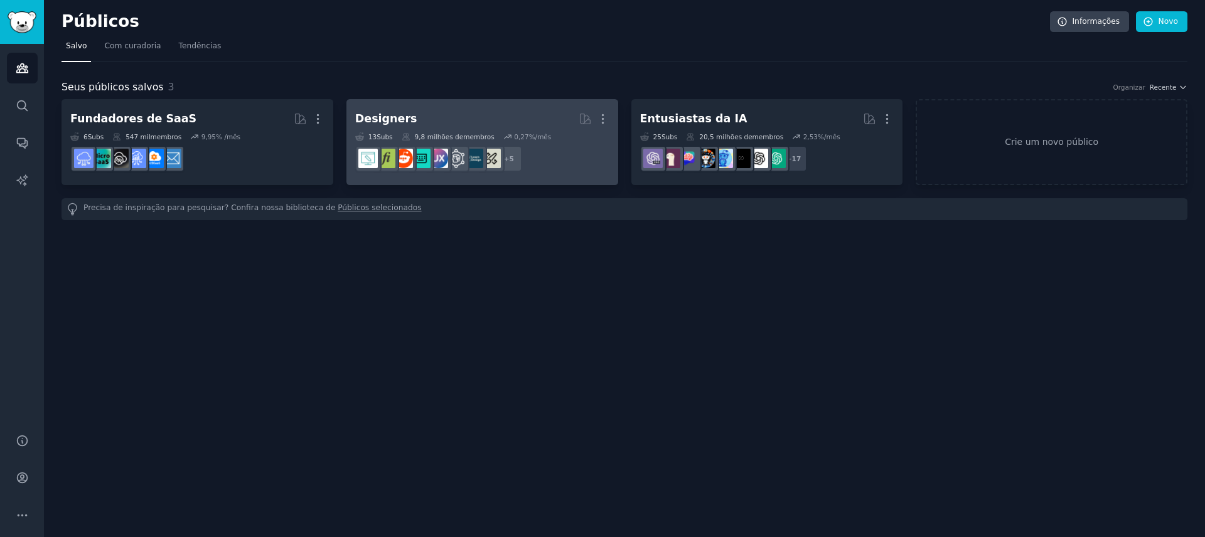
click at [548, 130] on div "Designers Mais 13 Subs ​ 9,8 milhões de membros 0,27 %/mês + 5" at bounding box center [482, 142] width 254 height 68
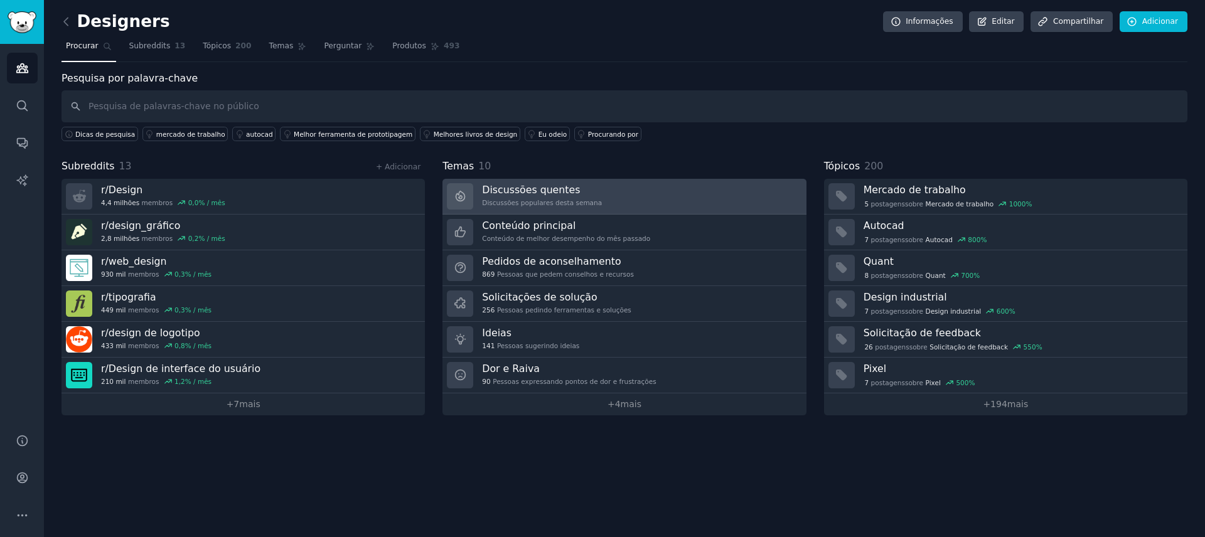
click at [646, 198] on link "Discussões quentes Discussões populares desta semana" at bounding box center [623, 197] width 363 height 36
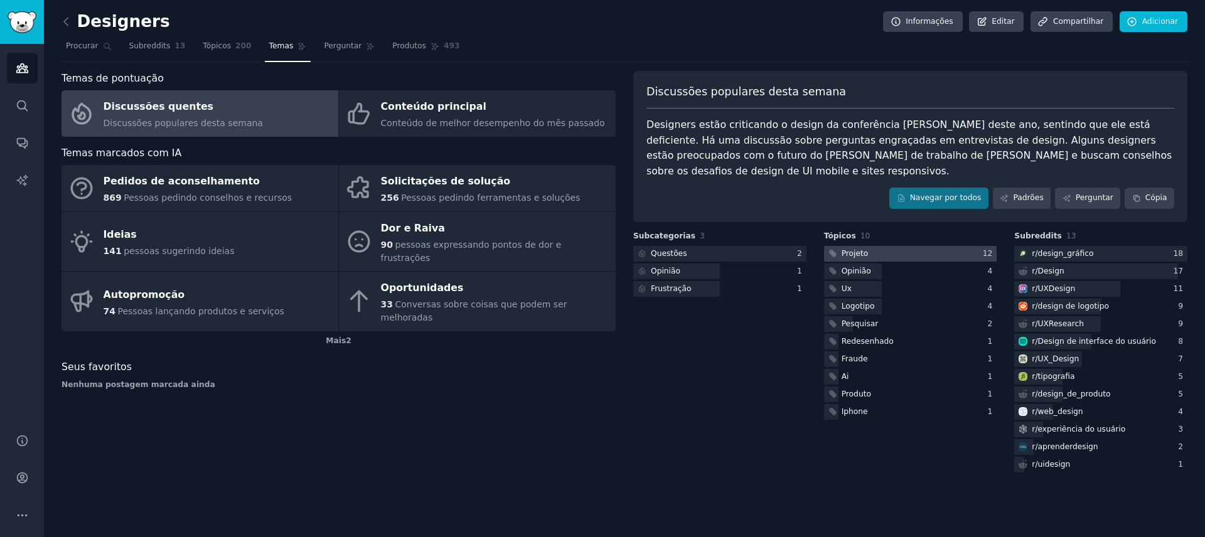
click at [913, 246] on div at bounding box center [910, 254] width 173 height 16
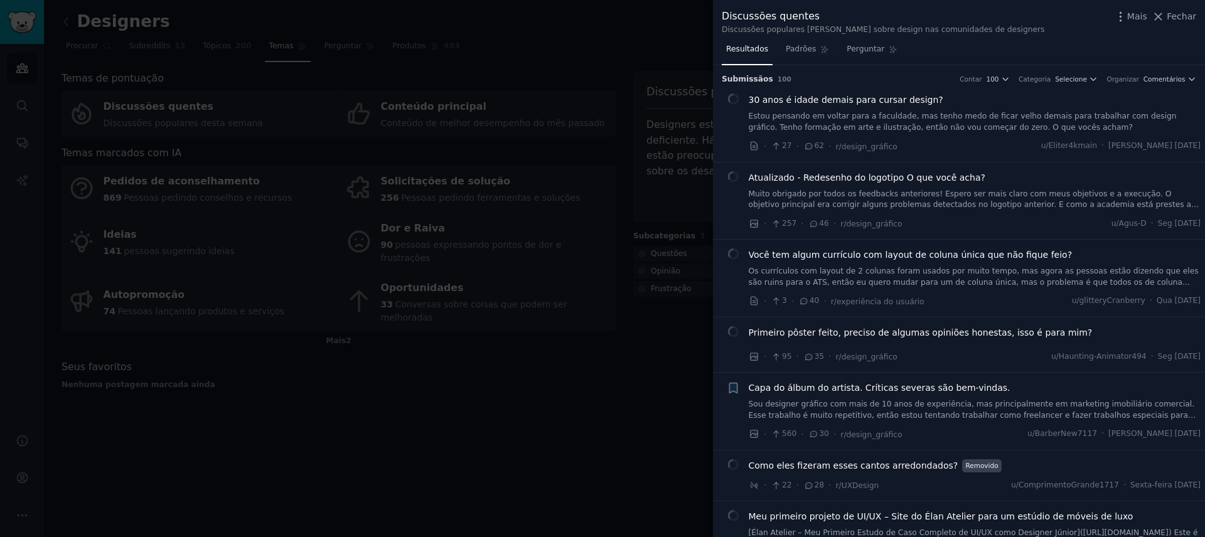
click at [641, 359] on div at bounding box center [602, 268] width 1205 height 537
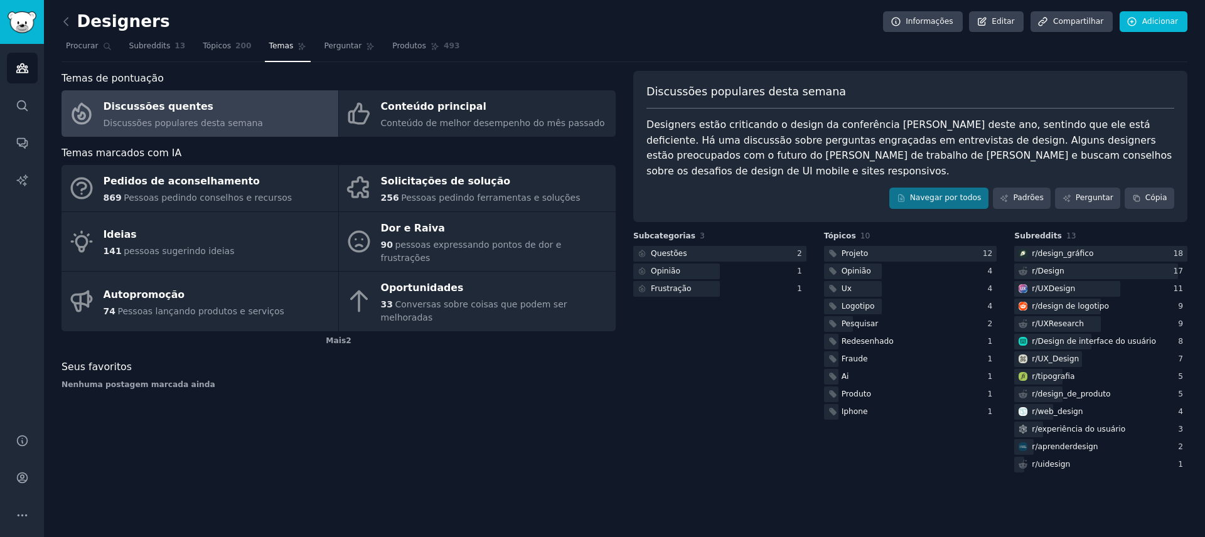
click at [36, 70] on link "Públicos" at bounding box center [22, 68] width 31 height 31
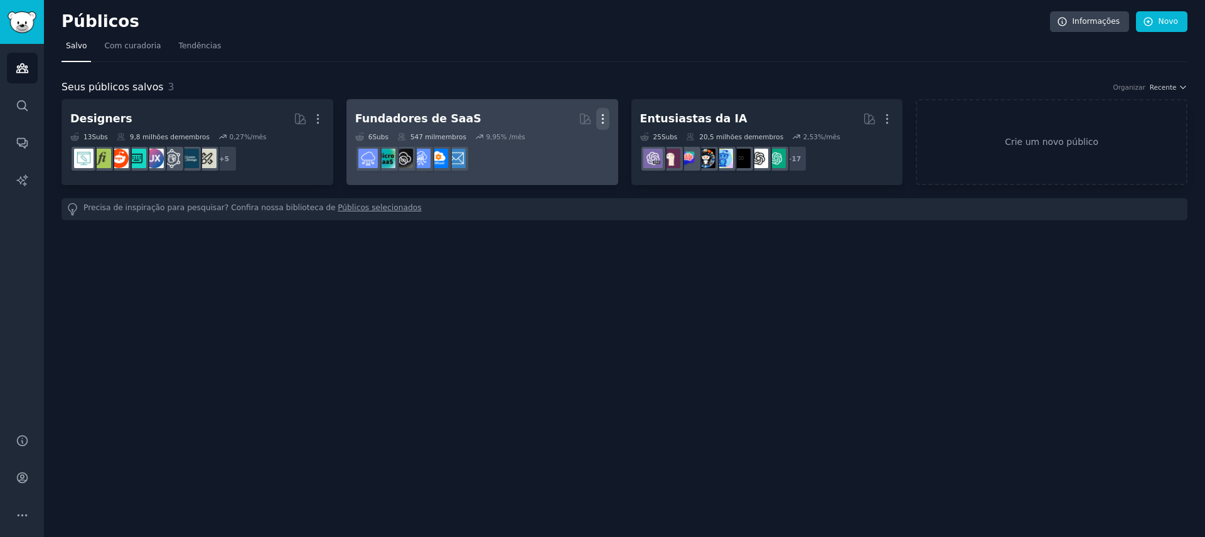
click at [604, 120] on icon "button" at bounding box center [602, 118] width 13 height 13
click at [579, 149] on p "Delete" at bounding box center [568, 145] width 29 height 13
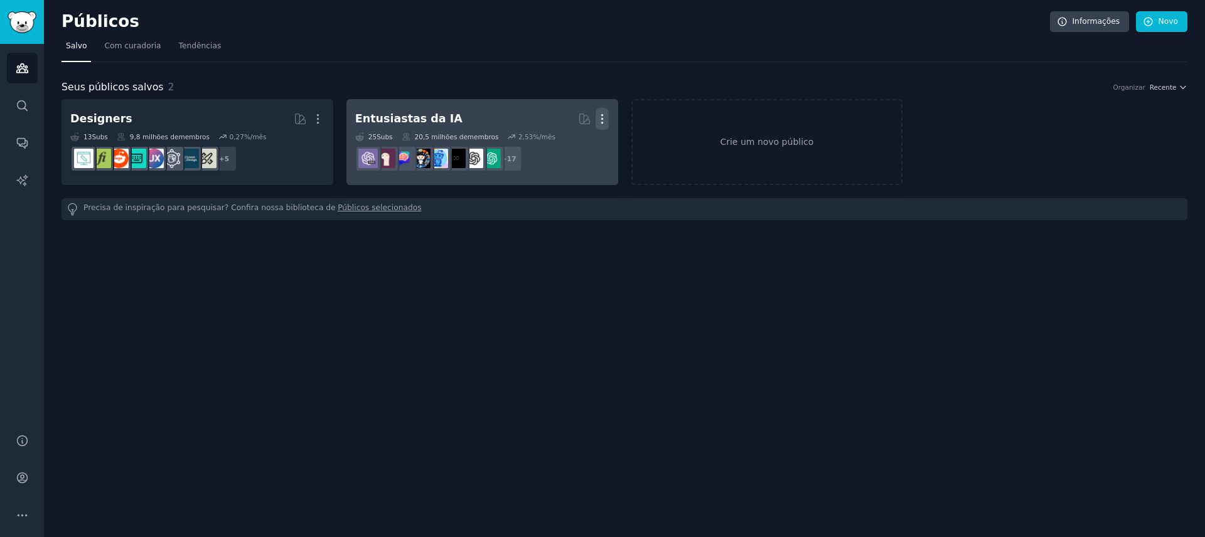
click at [600, 119] on icon "button" at bounding box center [601, 118] width 13 height 13
click at [573, 150] on p "Delete" at bounding box center [567, 145] width 29 height 13
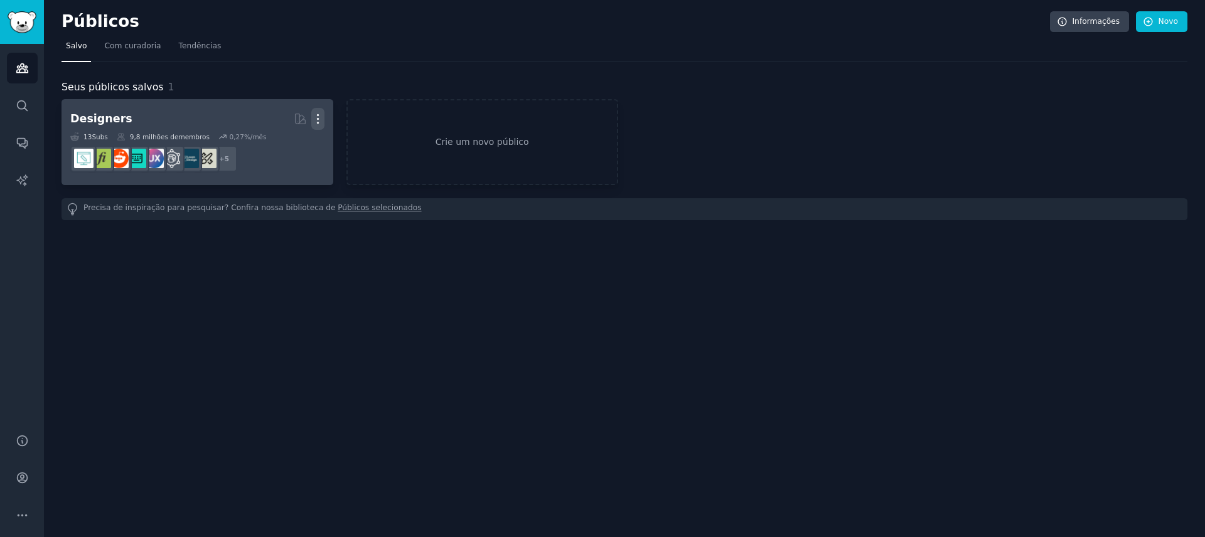
click at [319, 117] on icon "button" at bounding box center [317, 118] width 13 height 13
click at [275, 151] on p "Delete" at bounding box center [283, 145] width 29 height 13
